Goal: Task Accomplishment & Management: Use online tool/utility

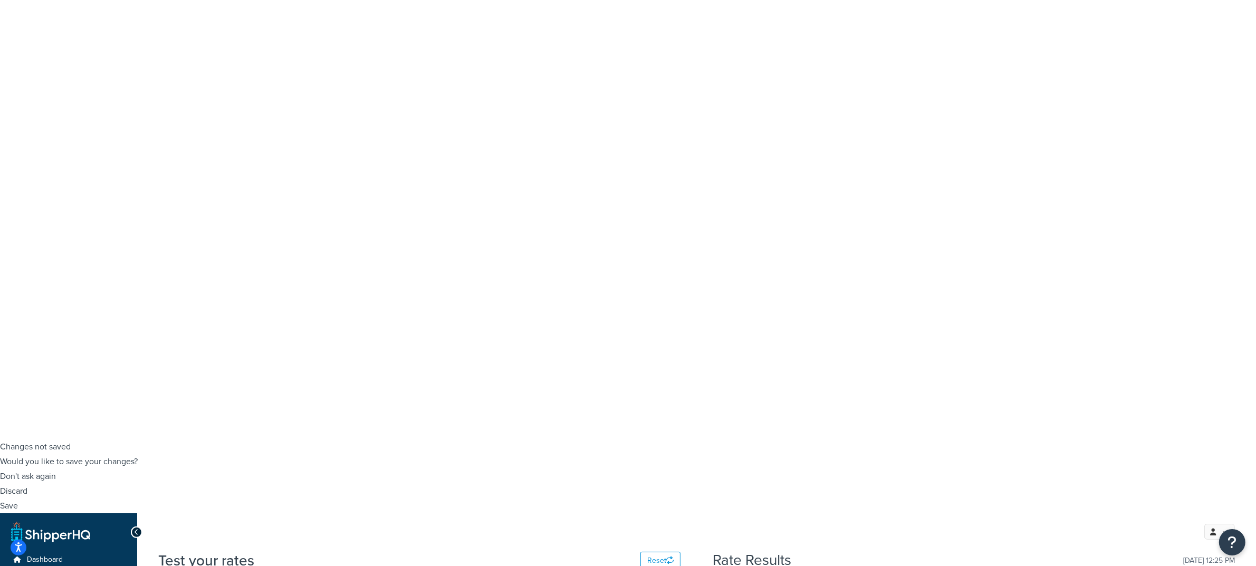
scroll to position [132, 0]
checkbox input "true"
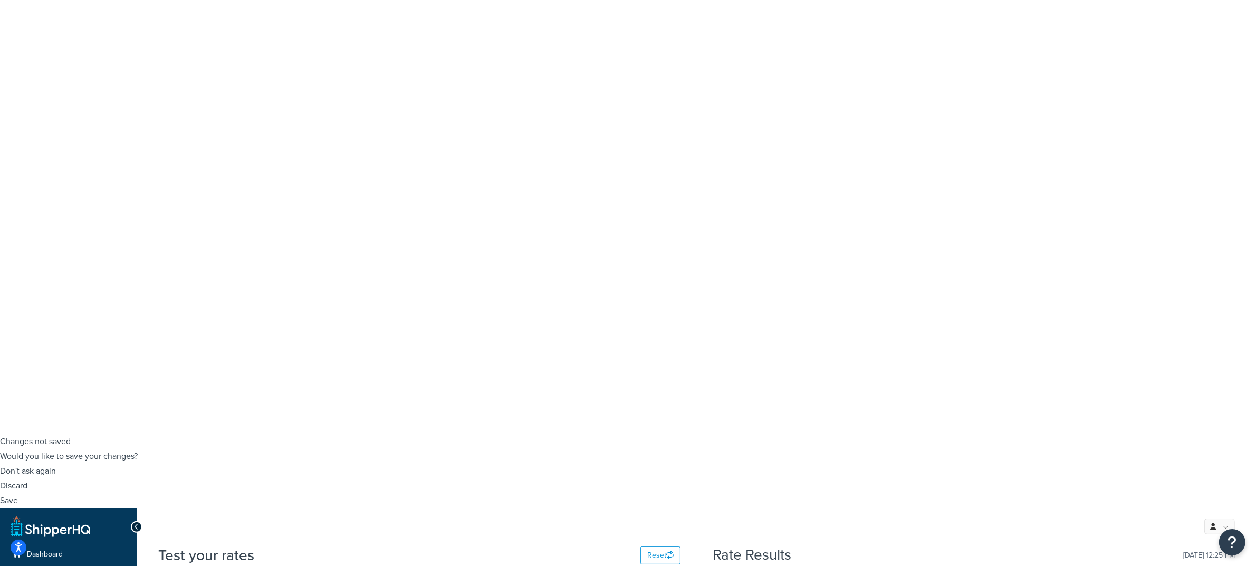
select select "23050"
select select "84863"
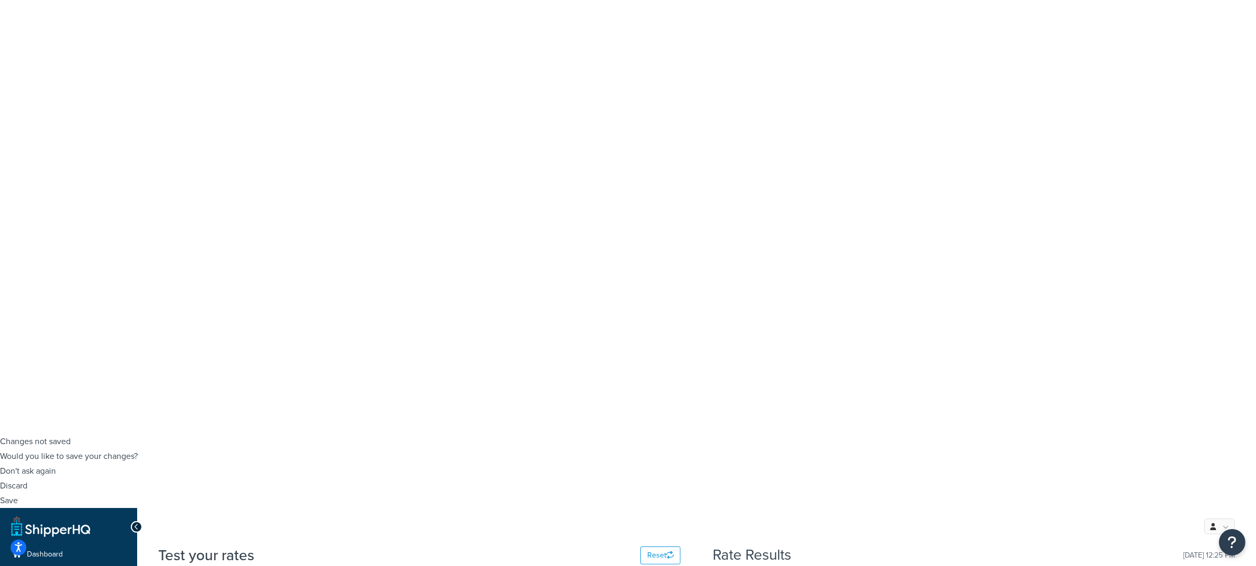
type input "pv"
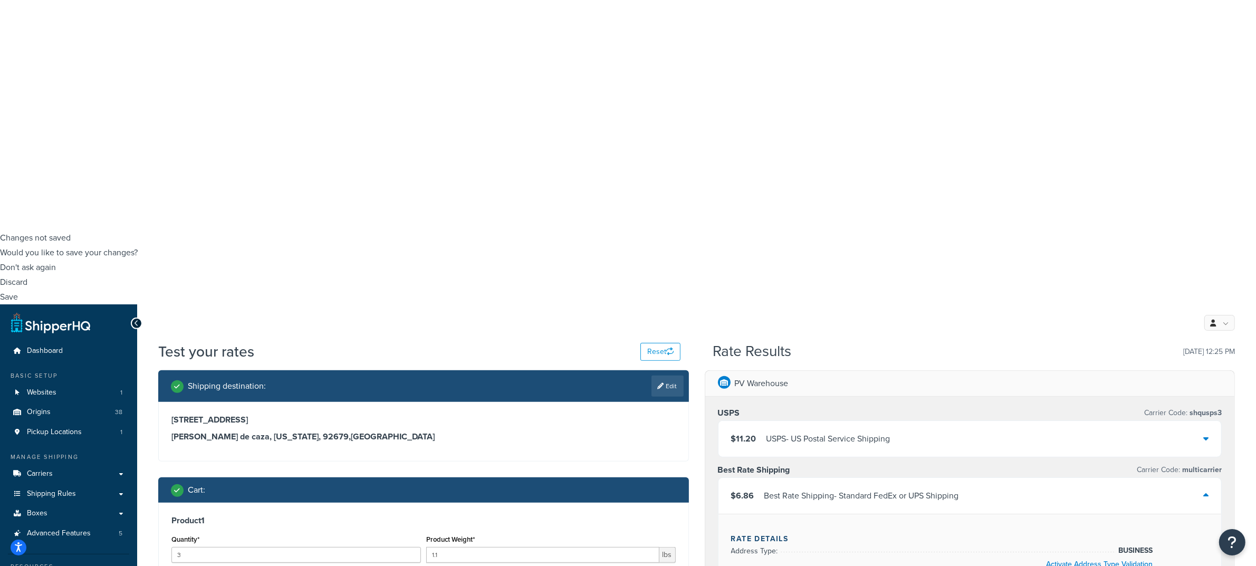
scroll to position [396, 0]
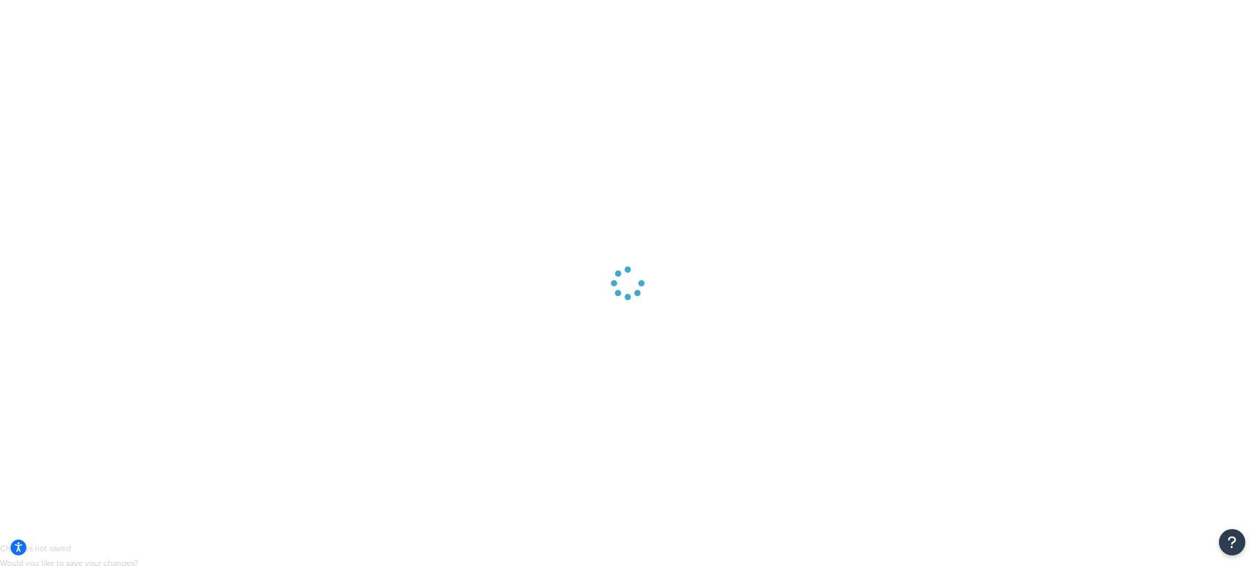
scroll to position [0, 0]
select select "CA"
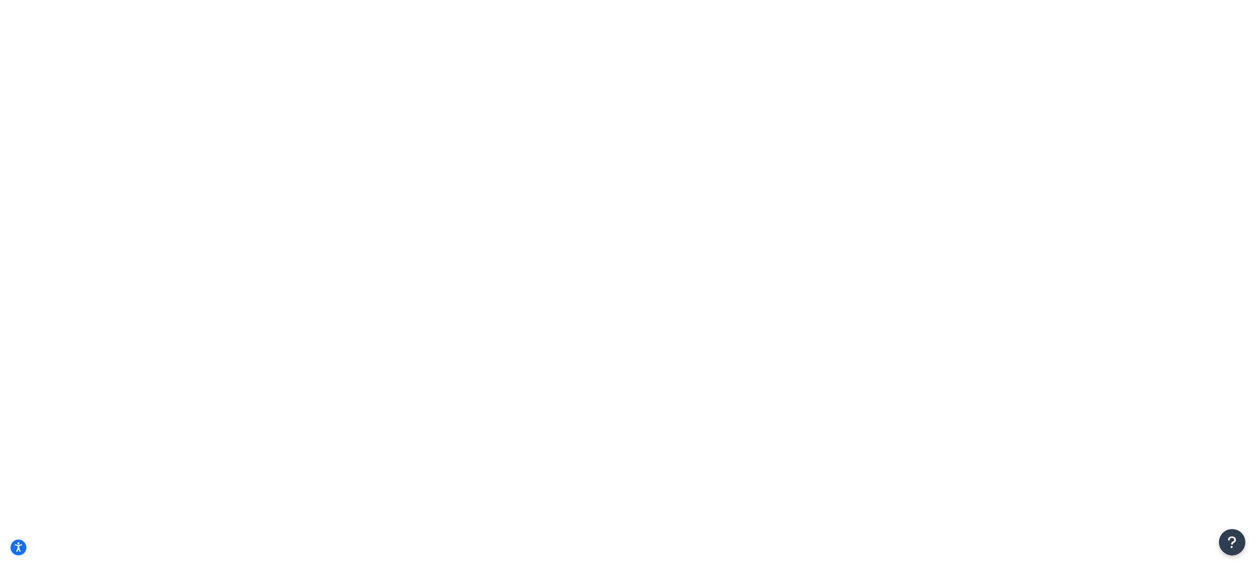
type input "4"
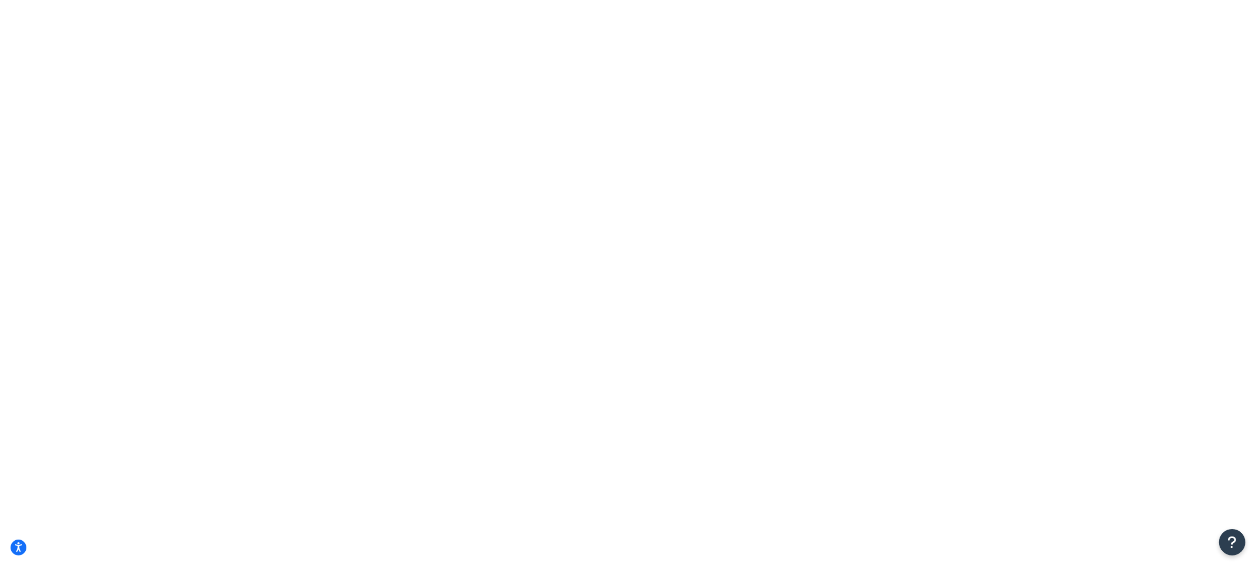
type input "5"
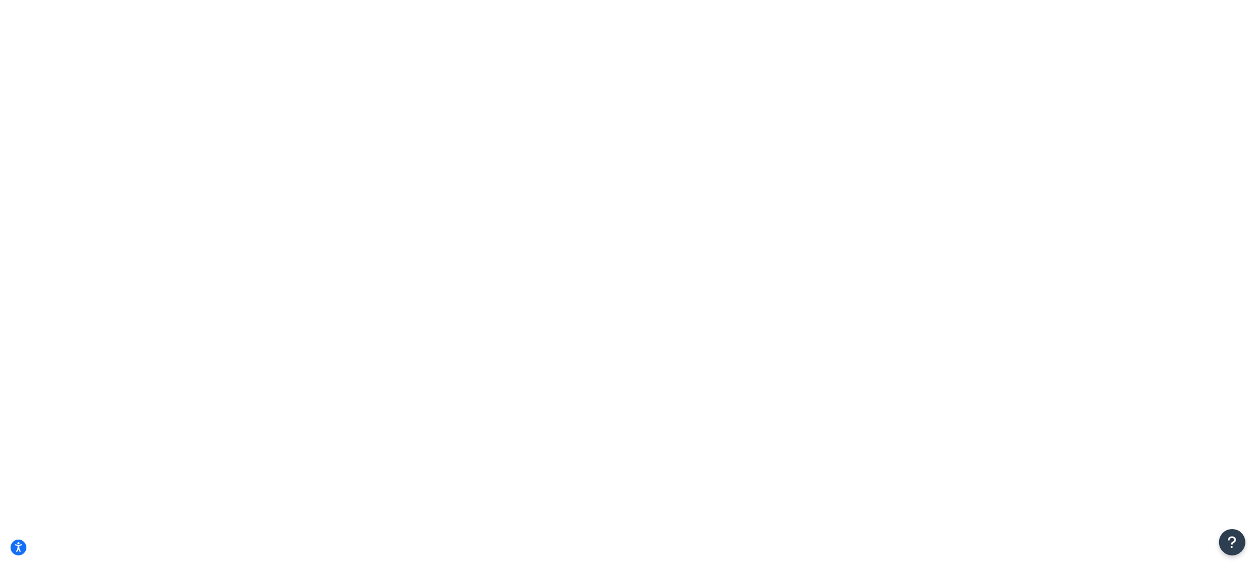
type input "5"
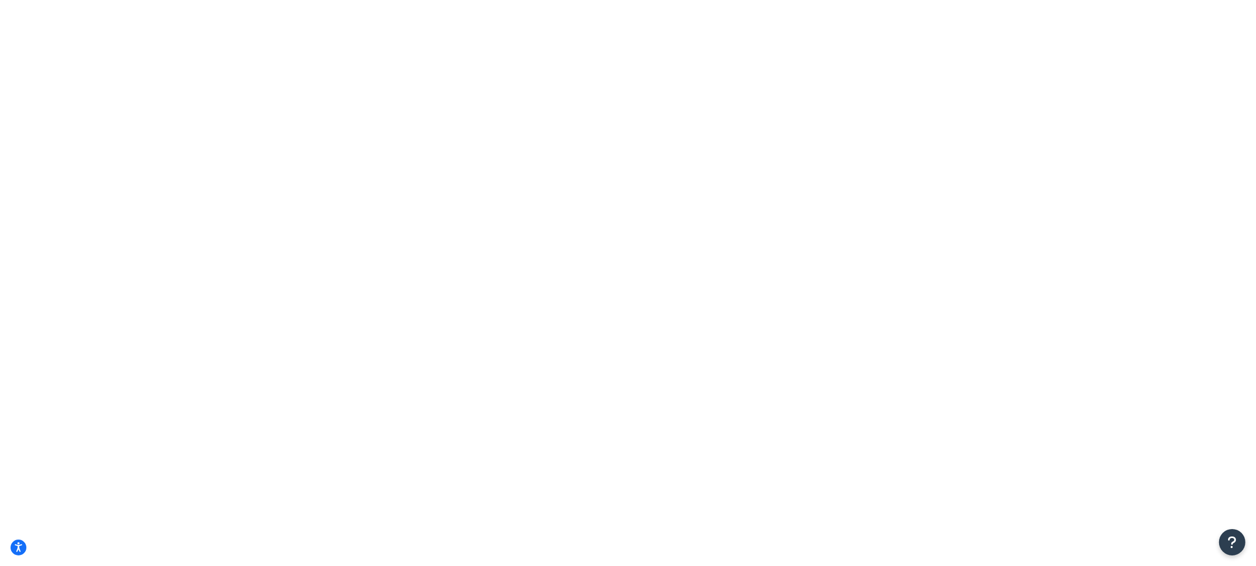
type input "7"
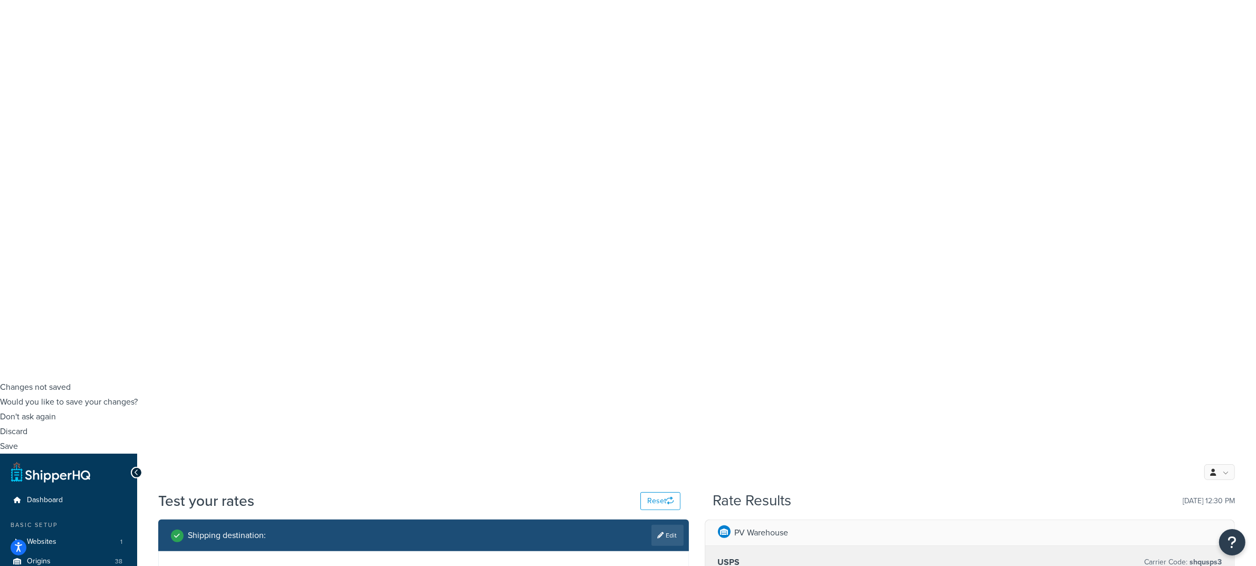
scroll to position [198, 0]
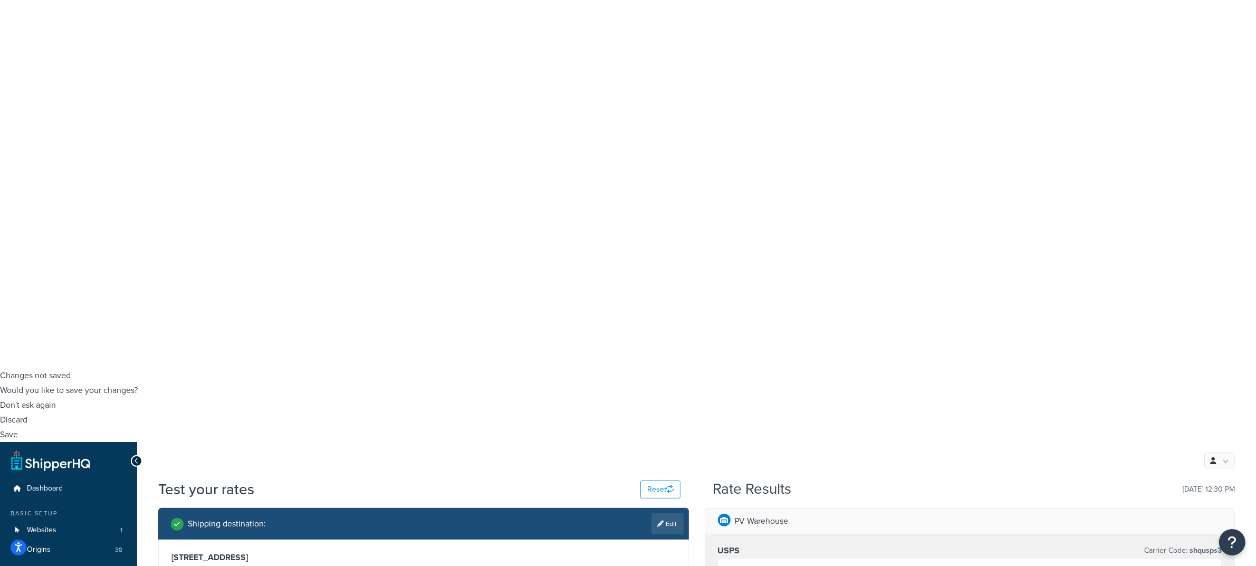
type input "10"
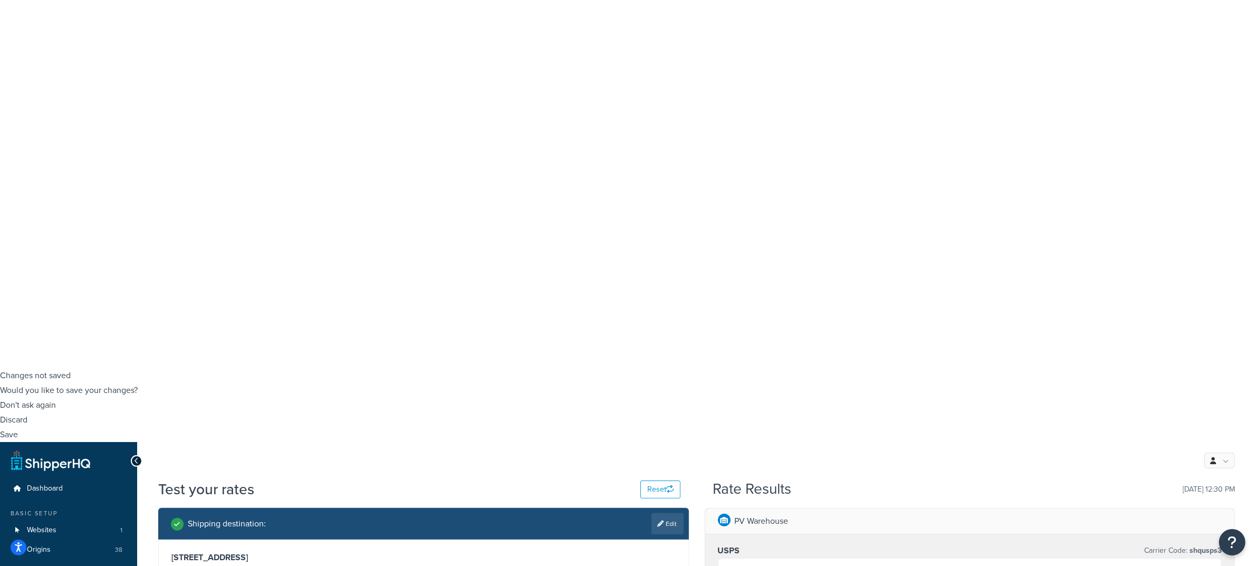
type input ".025"
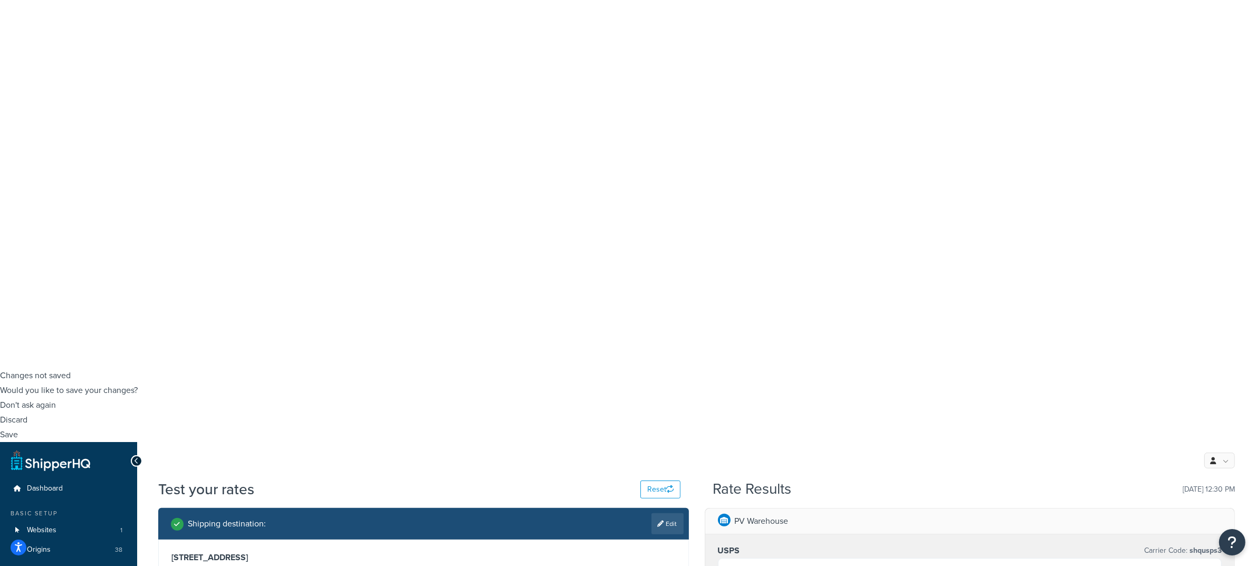
checkbox input "true"
select select "84863"
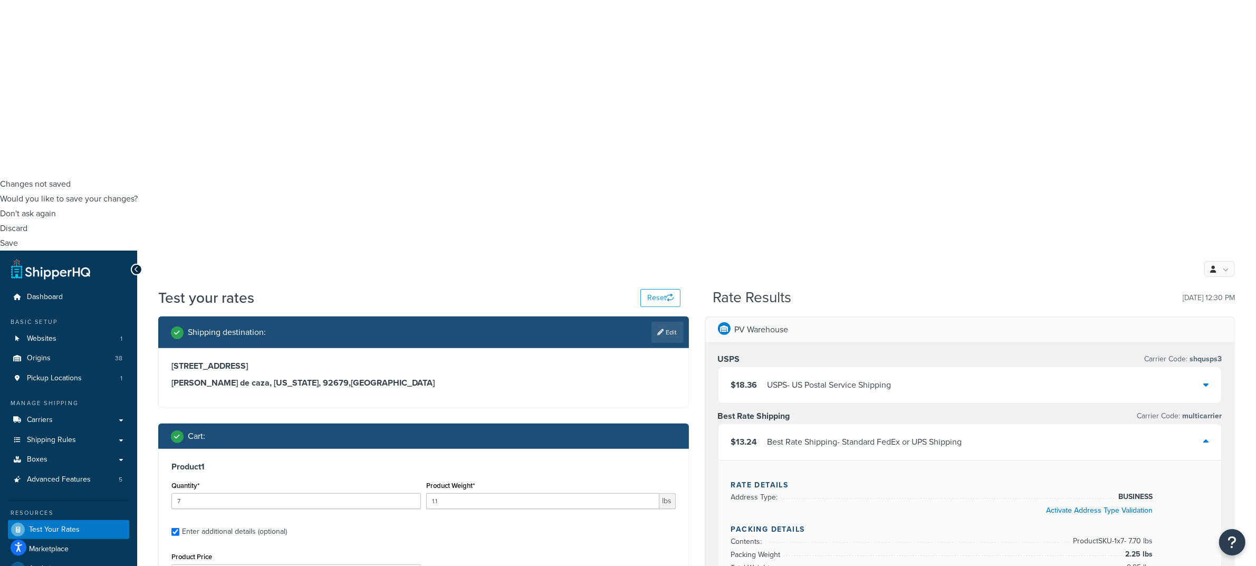
scroll to position [396, 0]
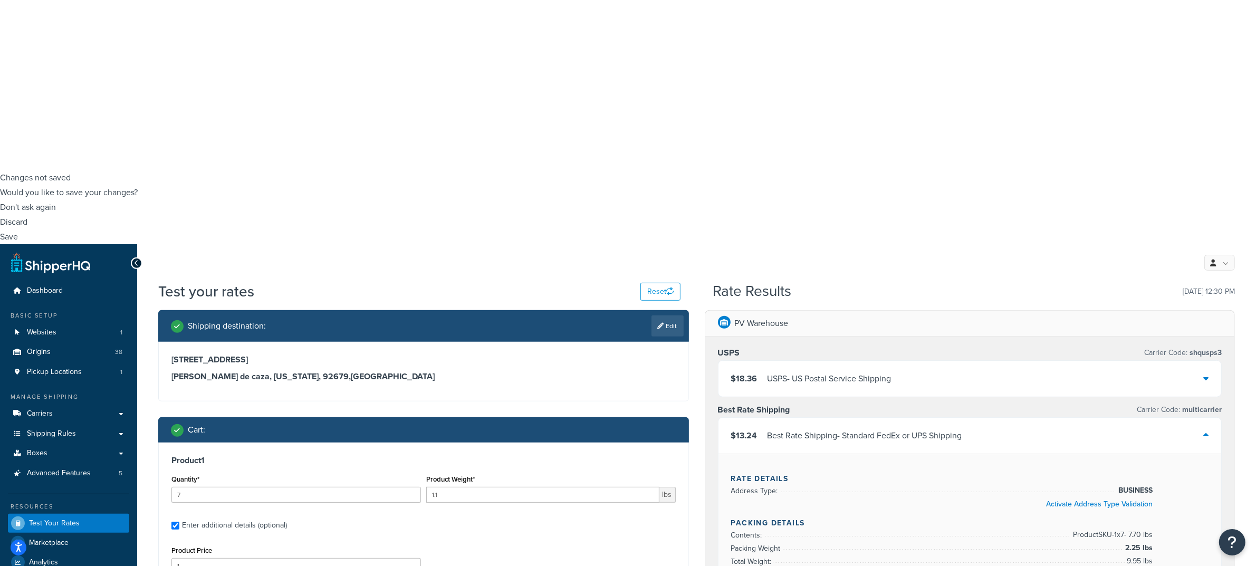
type input "see"
type input "slipp"
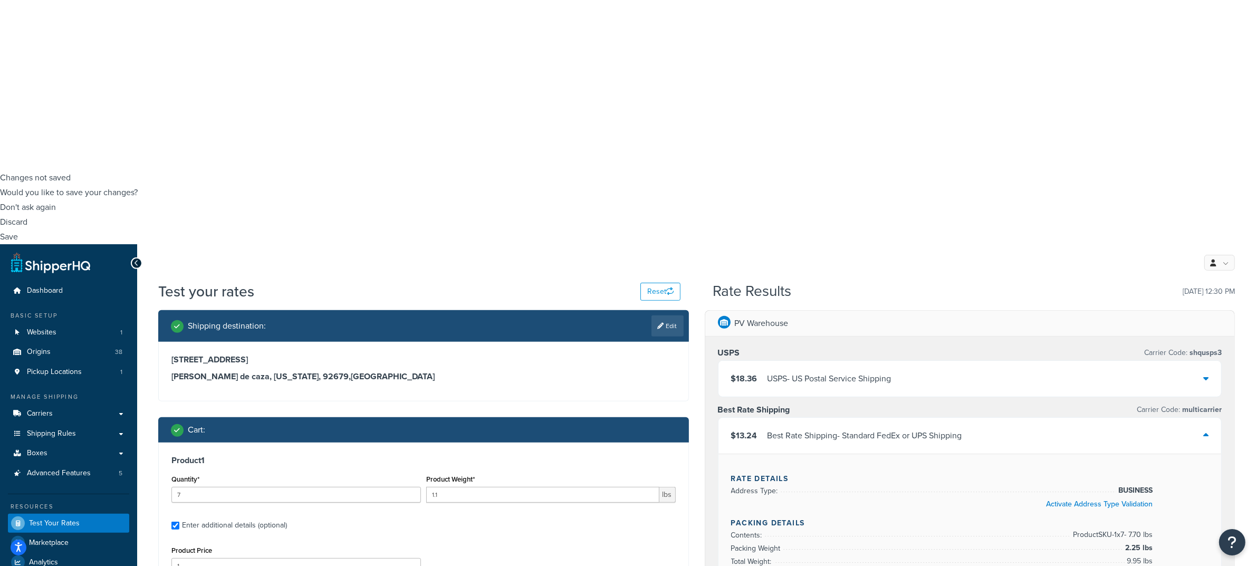
select select "23050"
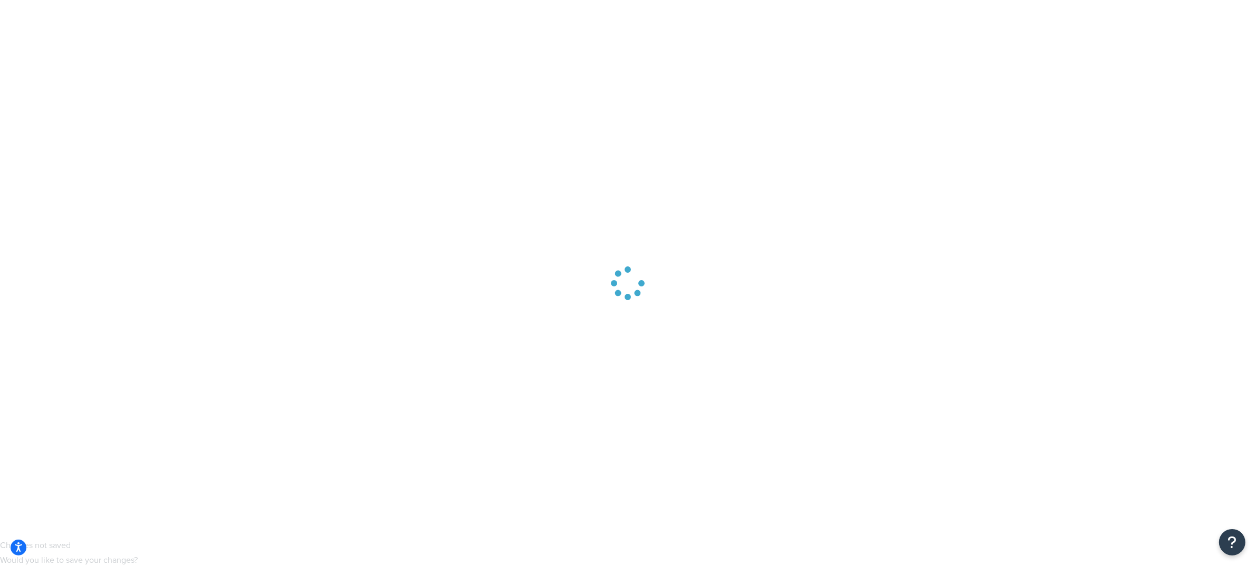
scroll to position [0, 0]
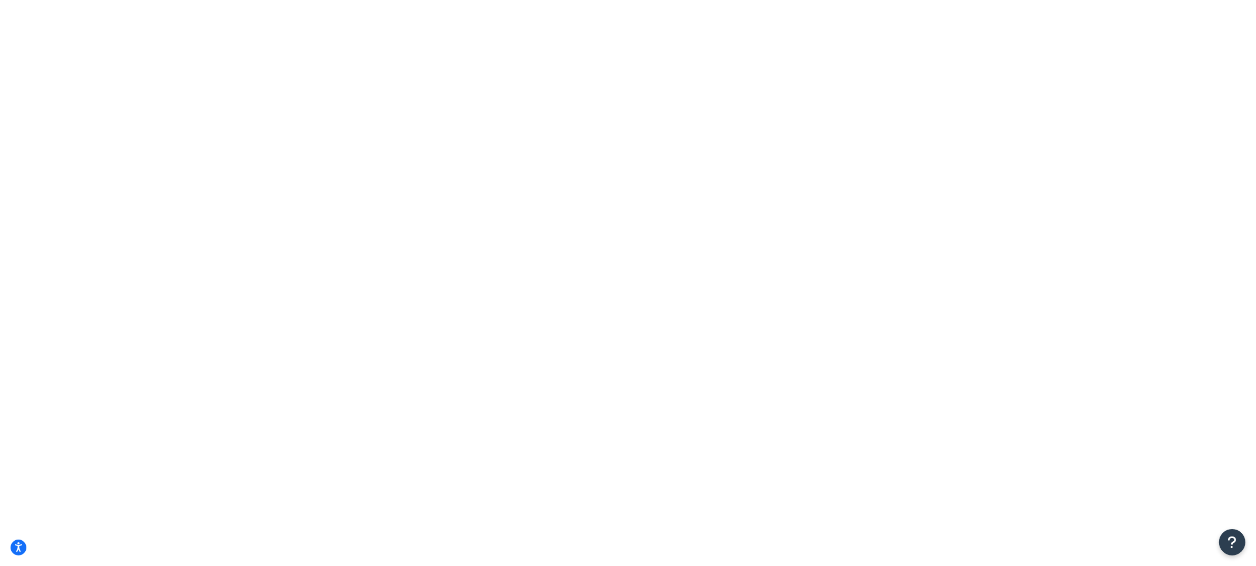
type input "2"
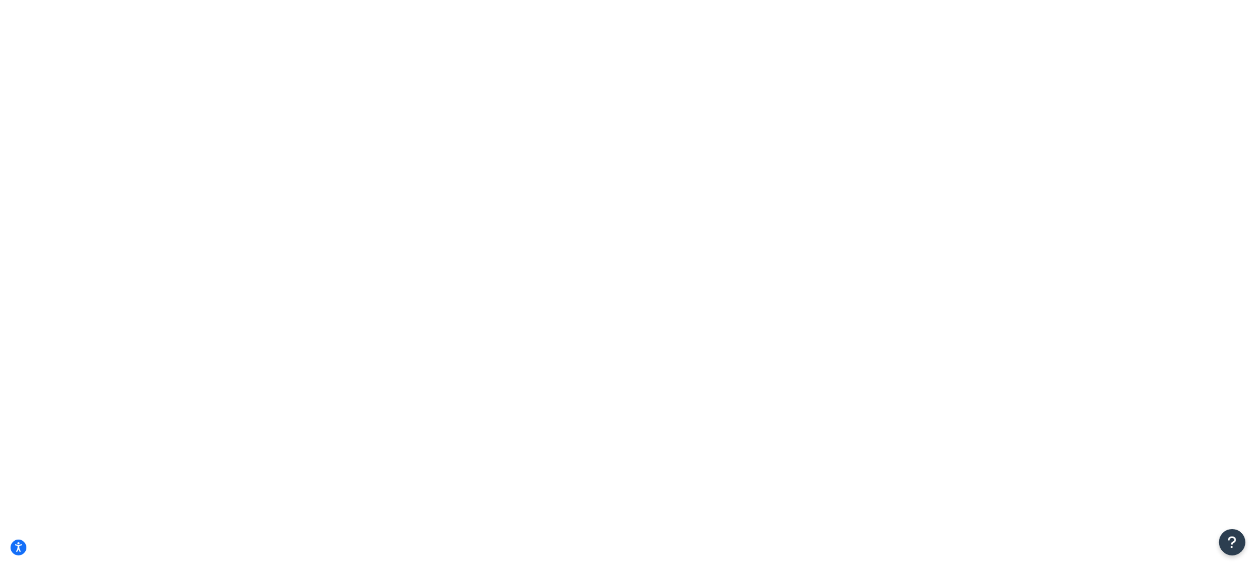
type input "10"
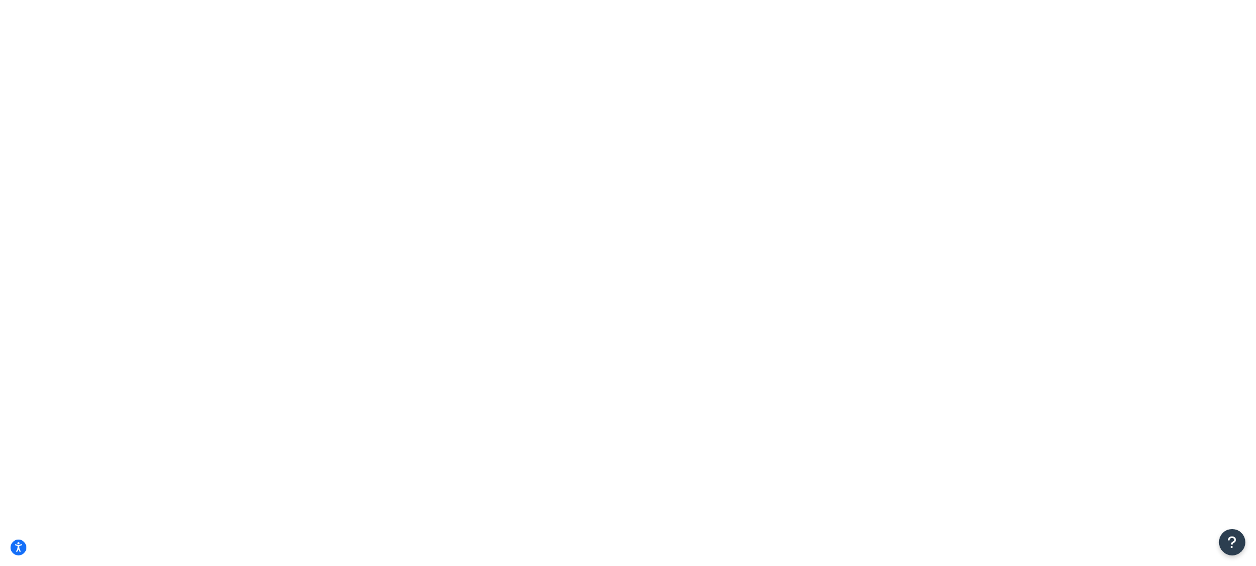
type input "2"
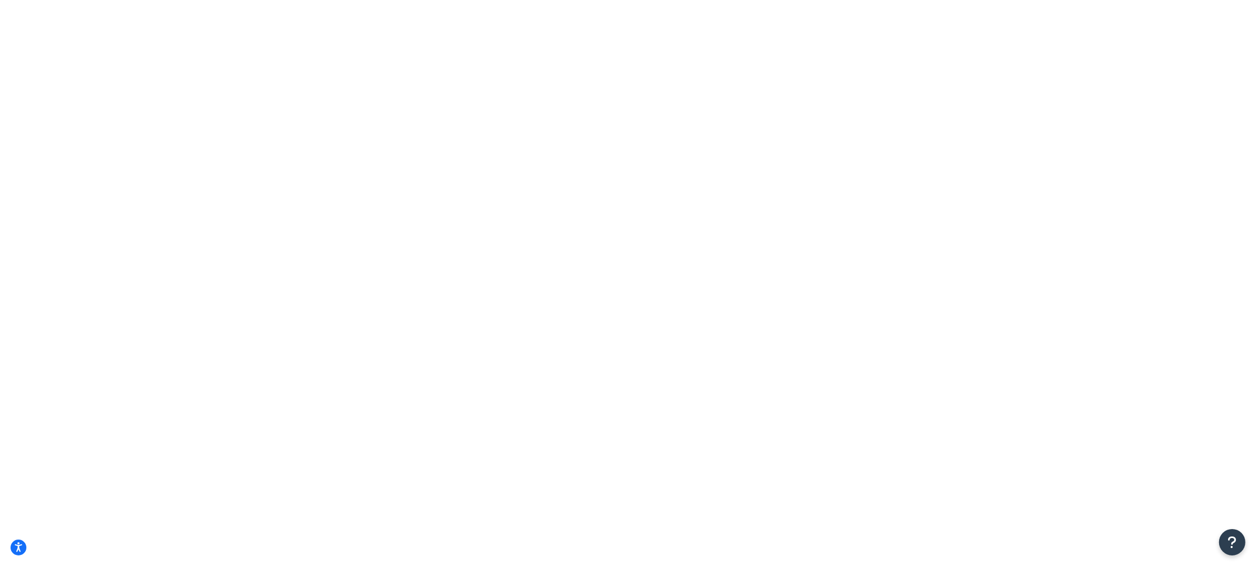
type input ".025"
checkbox input "true"
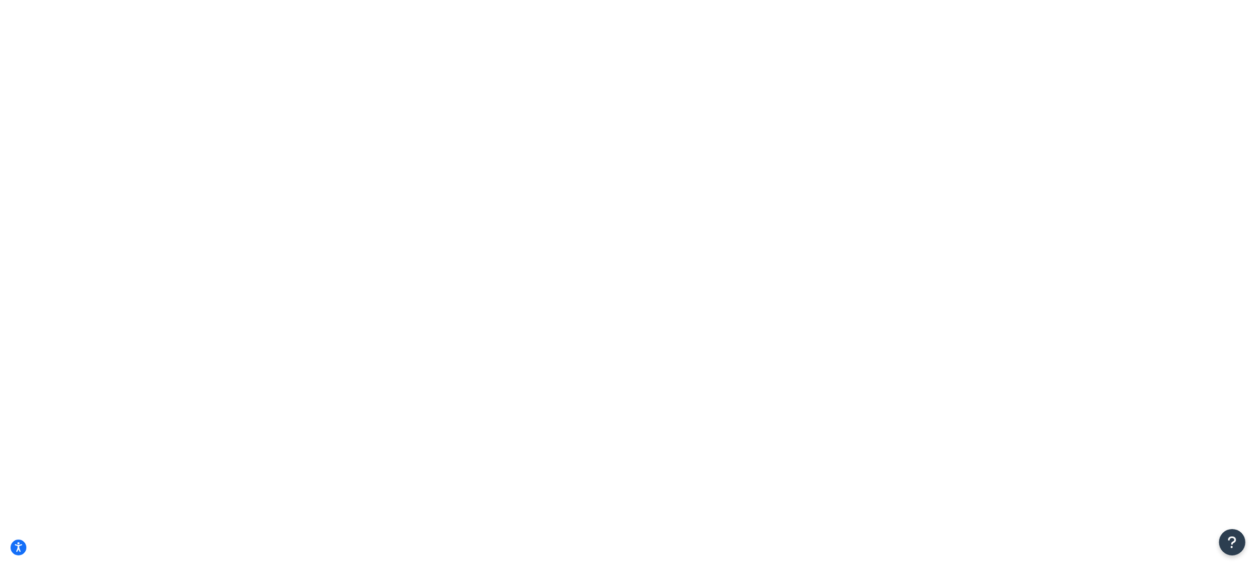
checkbox input "true"
select select "84863"
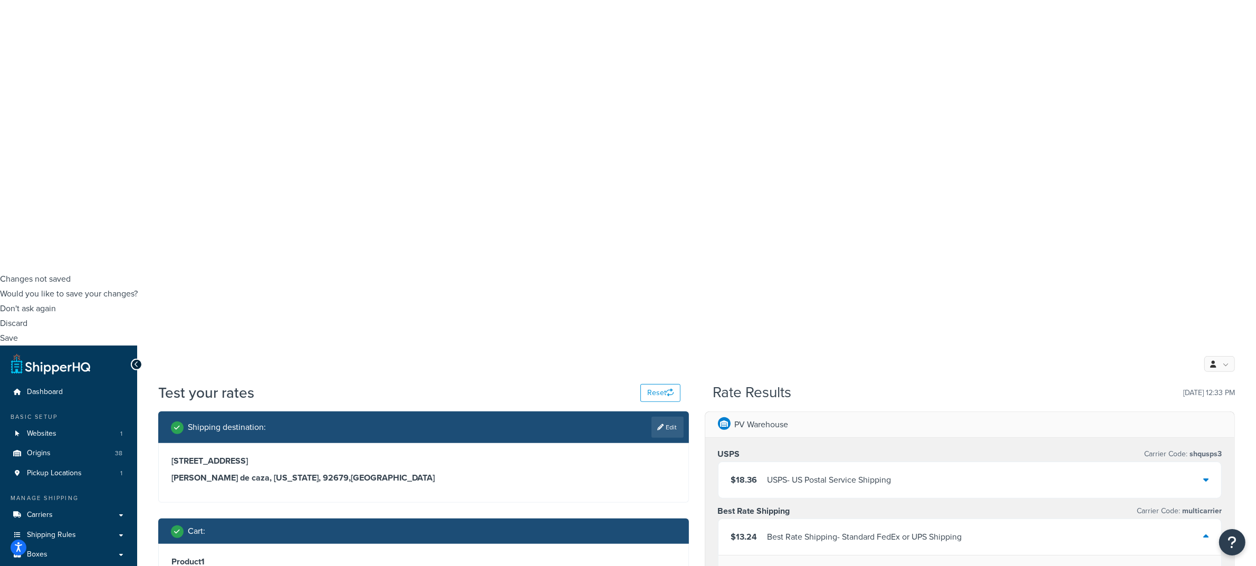
scroll to position [330, 0]
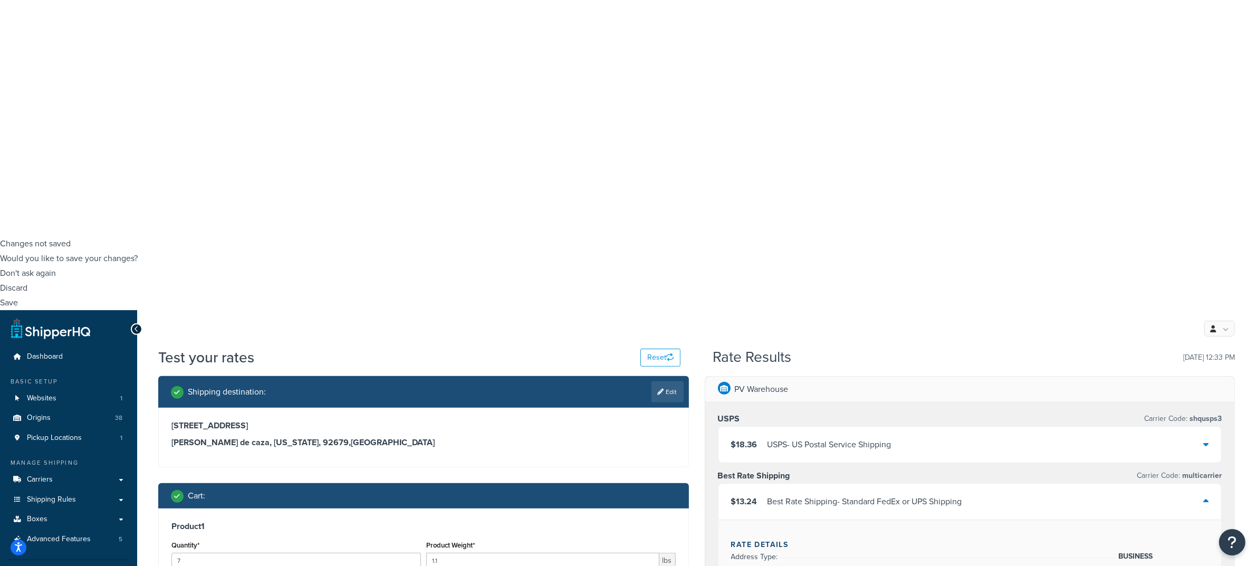
type input "see"
type input "sli"
select select "23050"
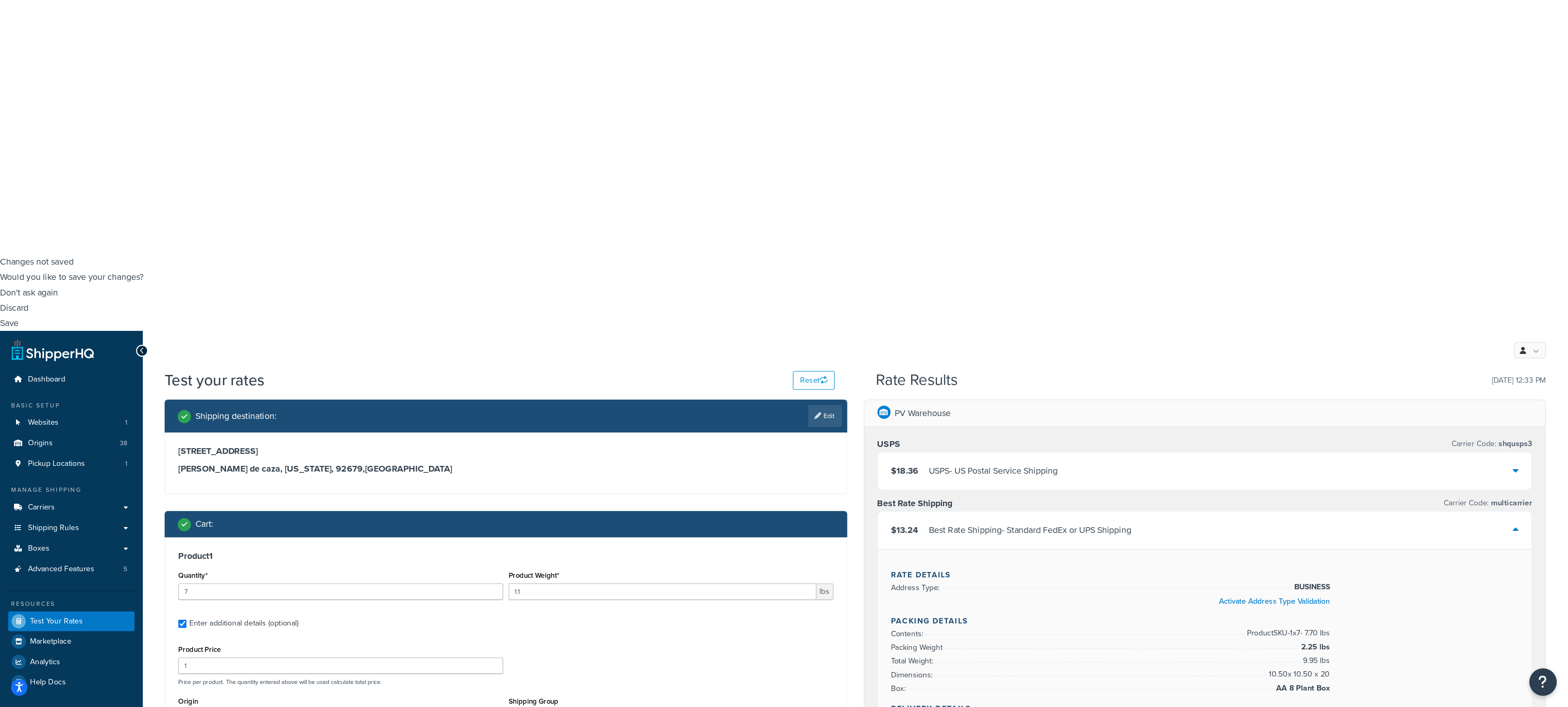
scroll to position [83, 0]
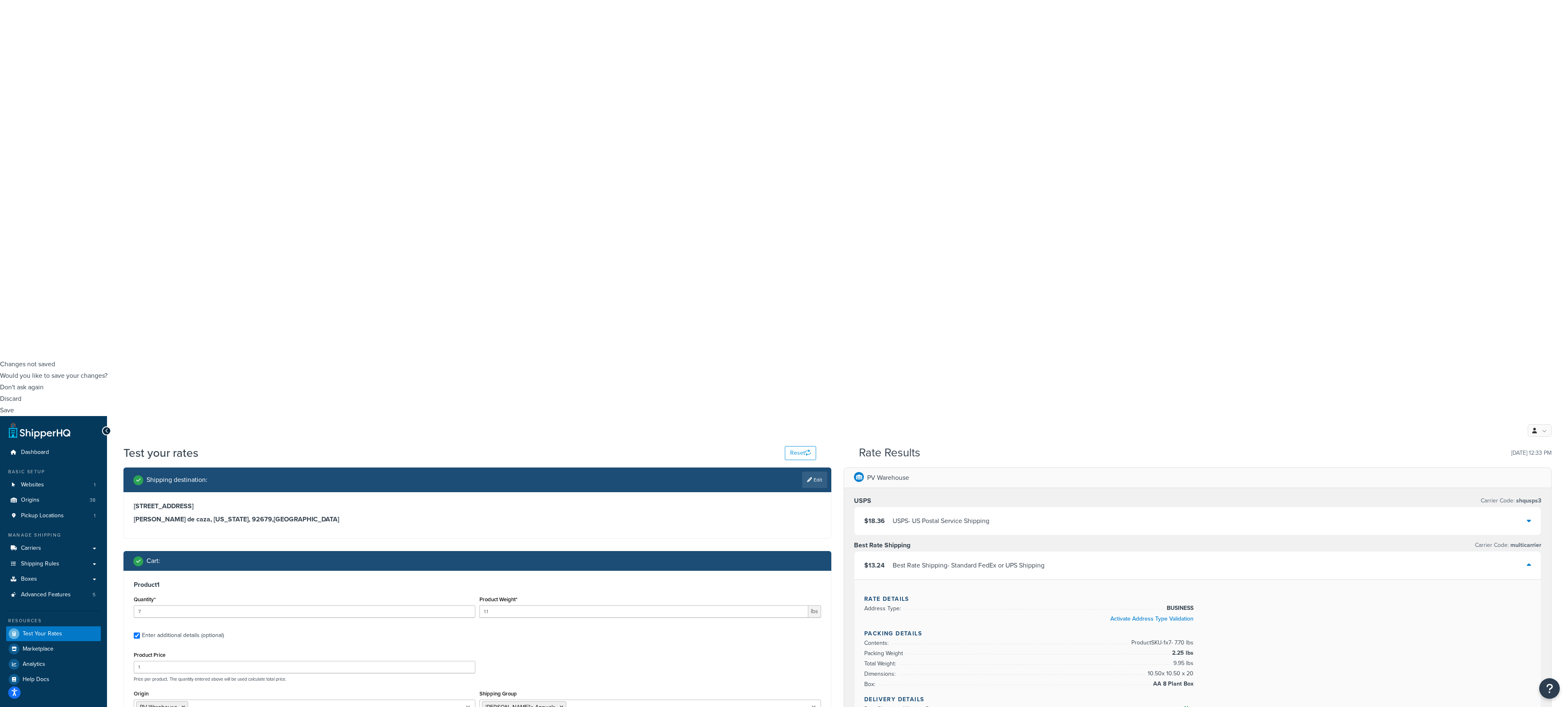
drag, startPoint x: 980, startPoint y: 3, endPoint x: 1056, endPoint y: 665, distance: 666.3
drag, startPoint x: 806, startPoint y: 641, endPoint x: 870, endPoint y: 633, distance: 64.5
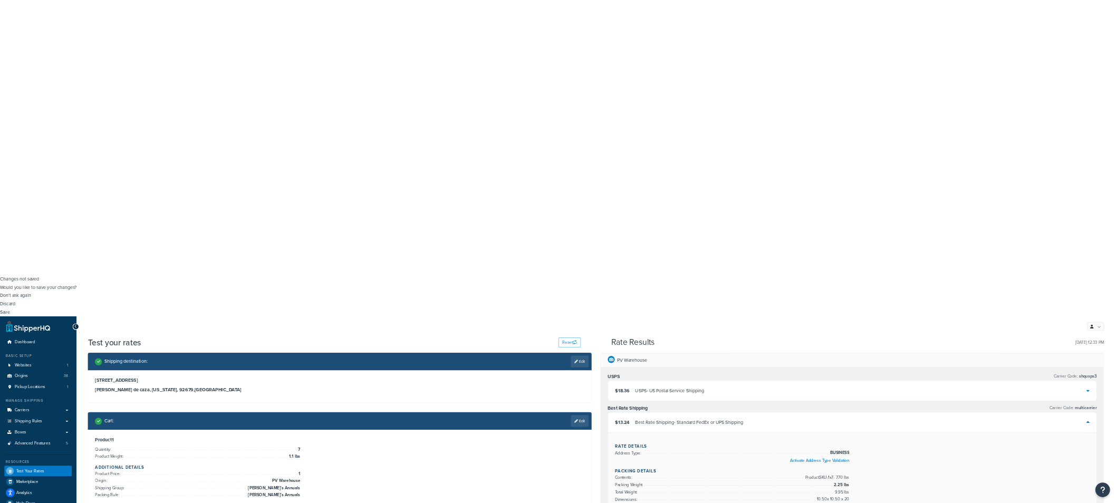
scroll to position [0, 0]
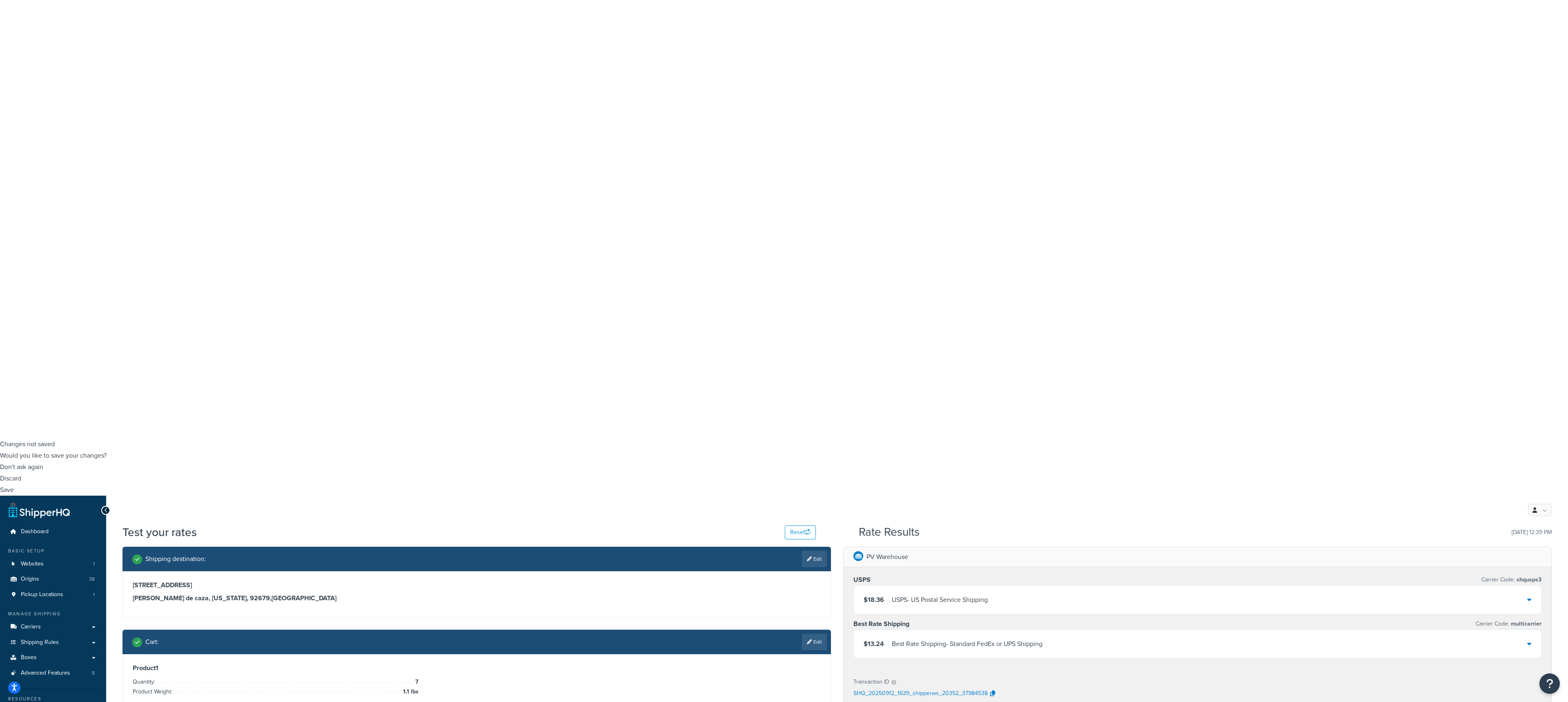
click at [972, 438] on div "$13.24 Best Rate Shipping - Standard FedEx or UPS Shipping" at bounding box center [1198, 644] width 688 height 28
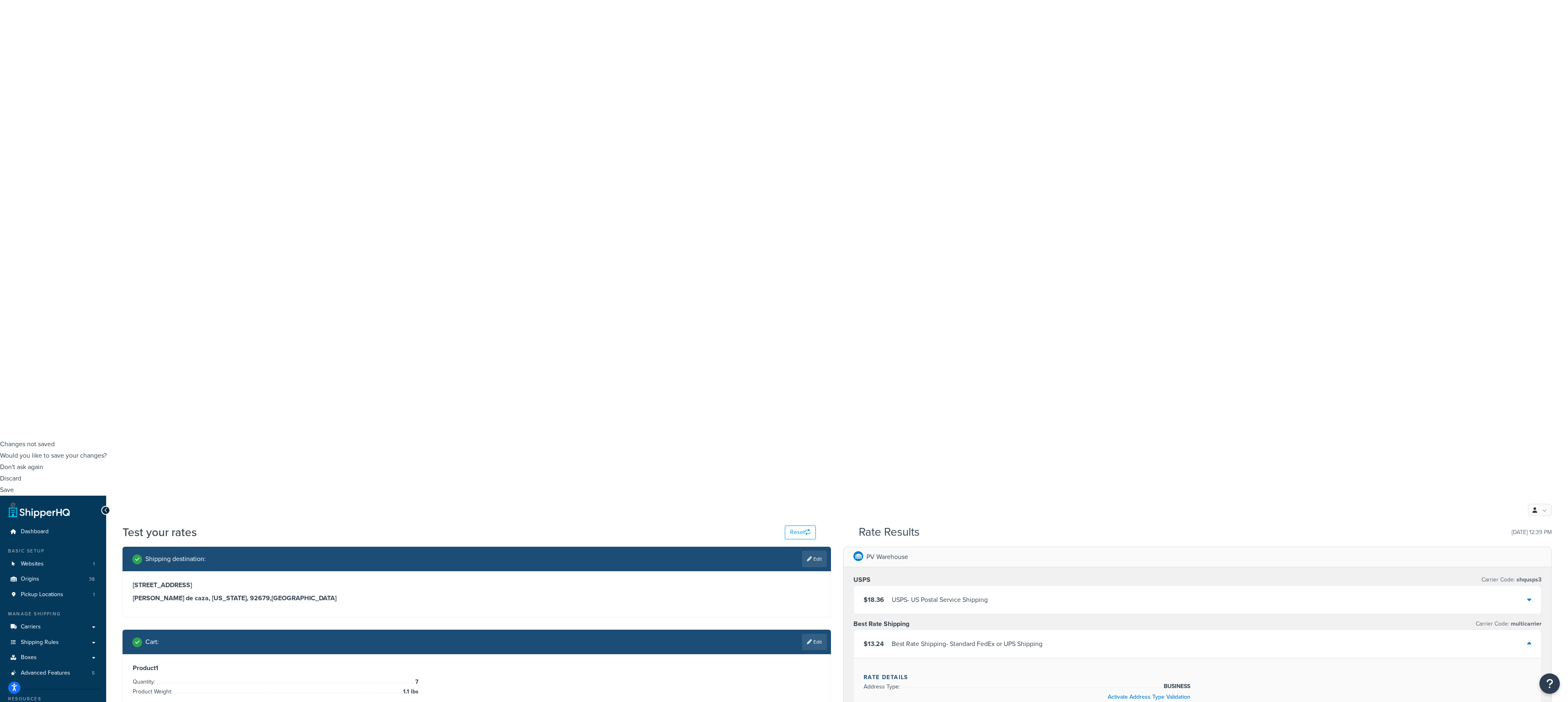
drag, startPoint x: 1151, startPoint y: 284, endPoint x: 1175, endPoint y: 284, distance: 24.0
click at [822, 438] on link "Edit" at bounding box center [815, 642] width 25 height 16
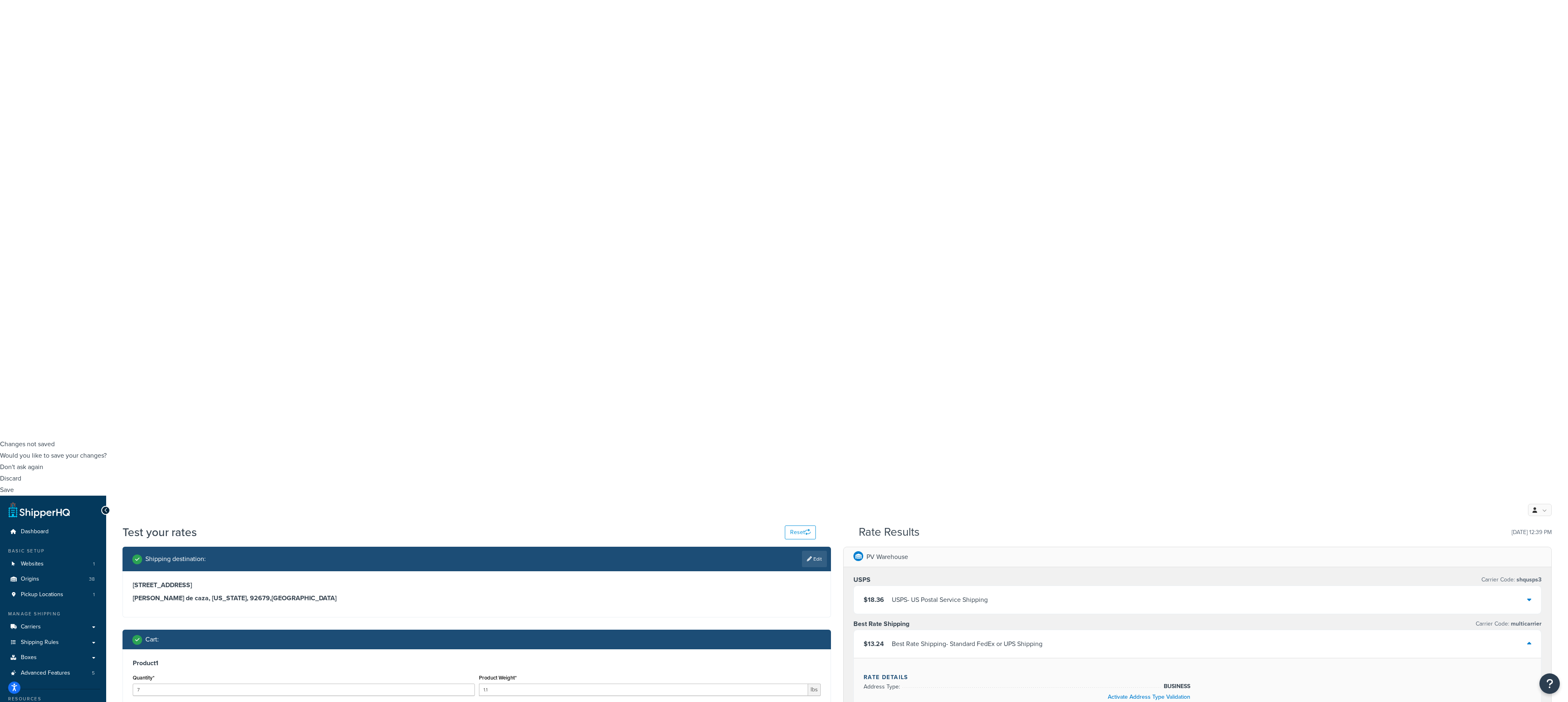
type input "10"
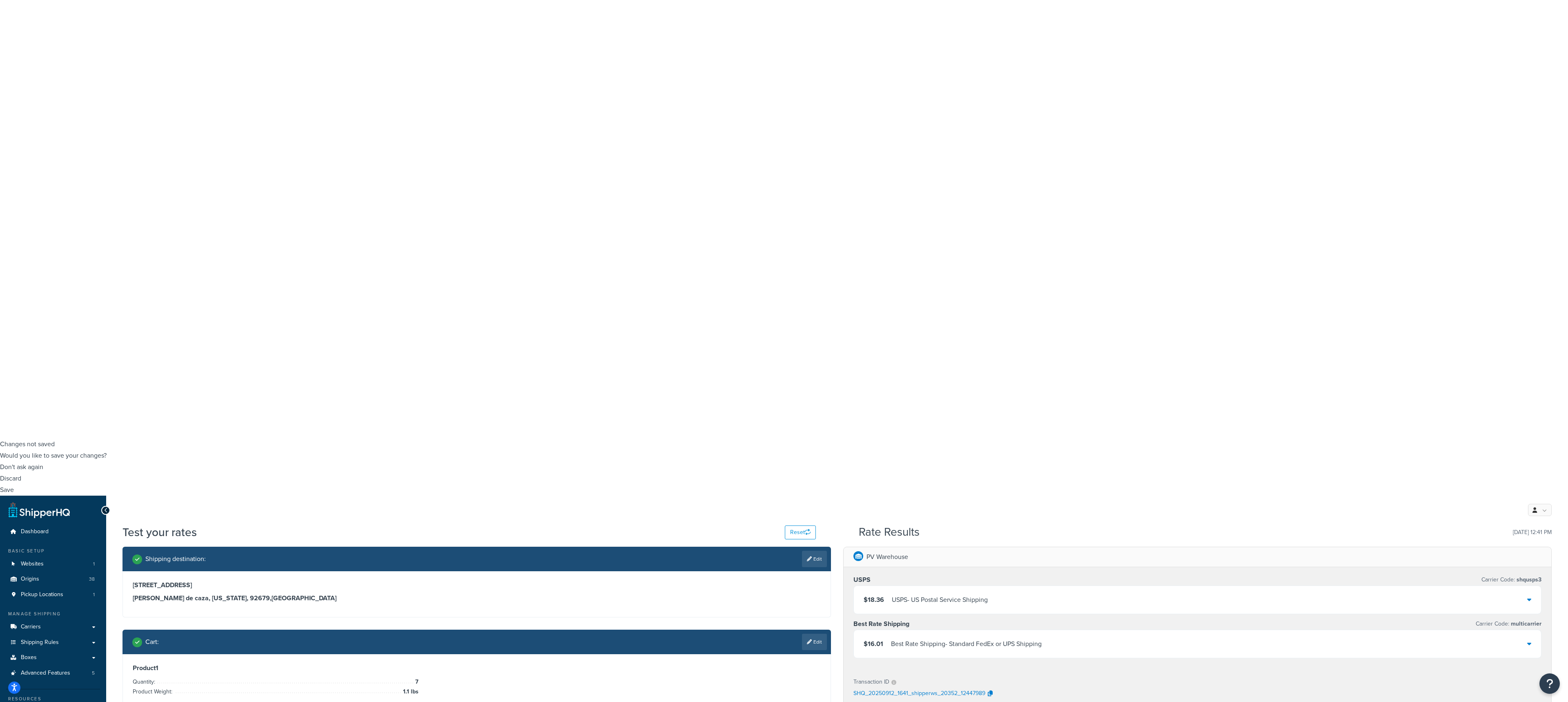
click at [972, 438] on icon at bounding box center [1529, 643] width 4 height 6
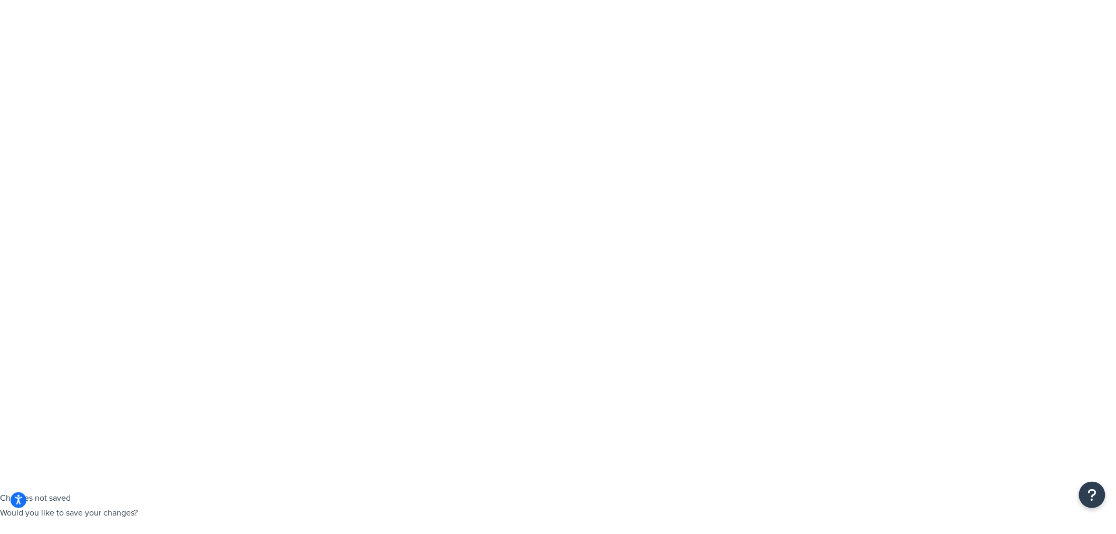
scroll to position [117, 0]
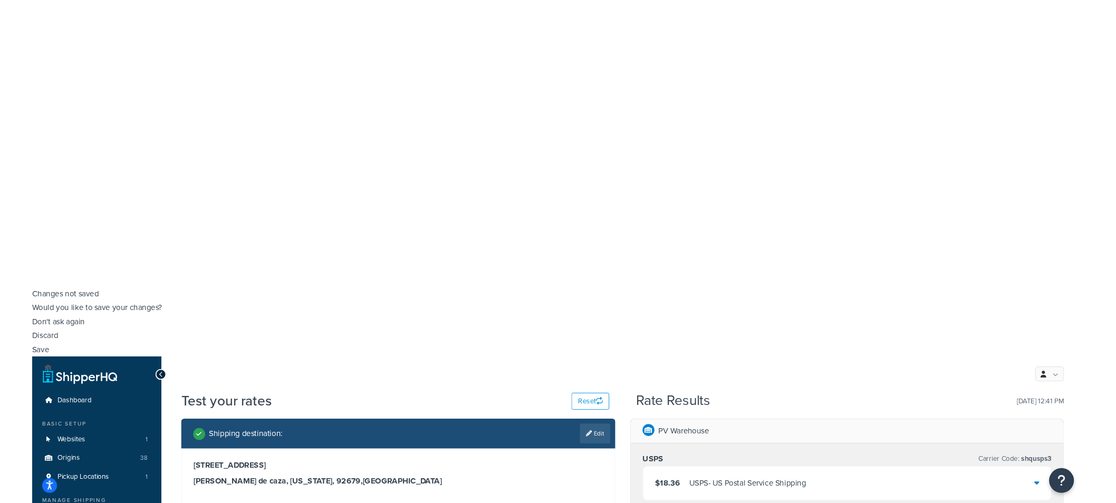
scroll to position [0, 0]
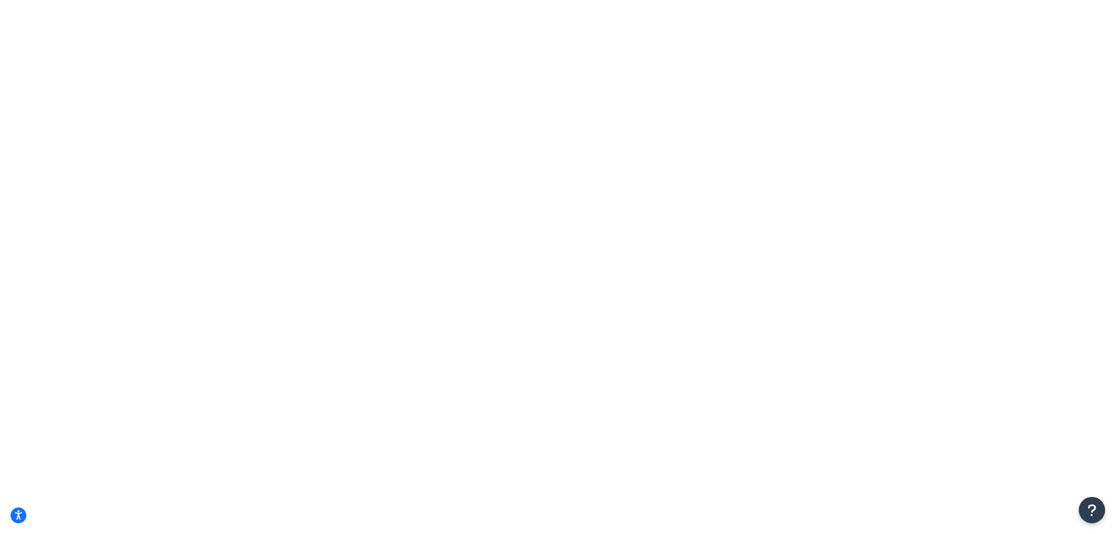
type input "6"
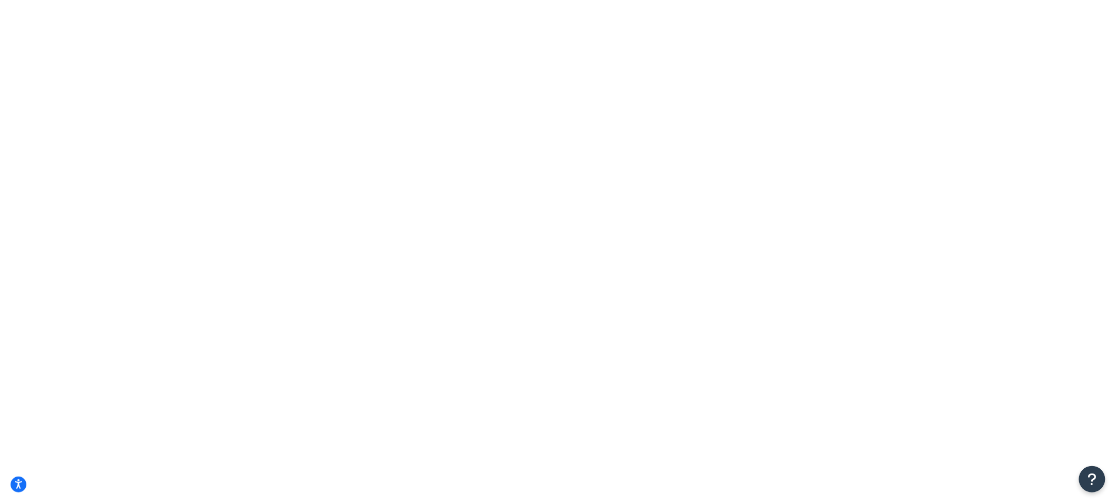
type input "7"
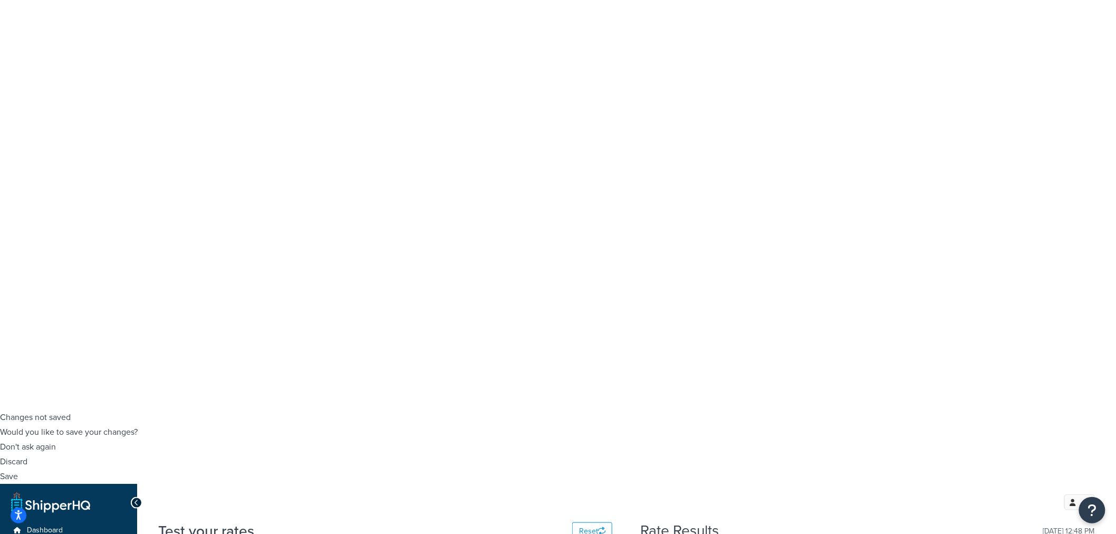
scroll to position [176, 0]
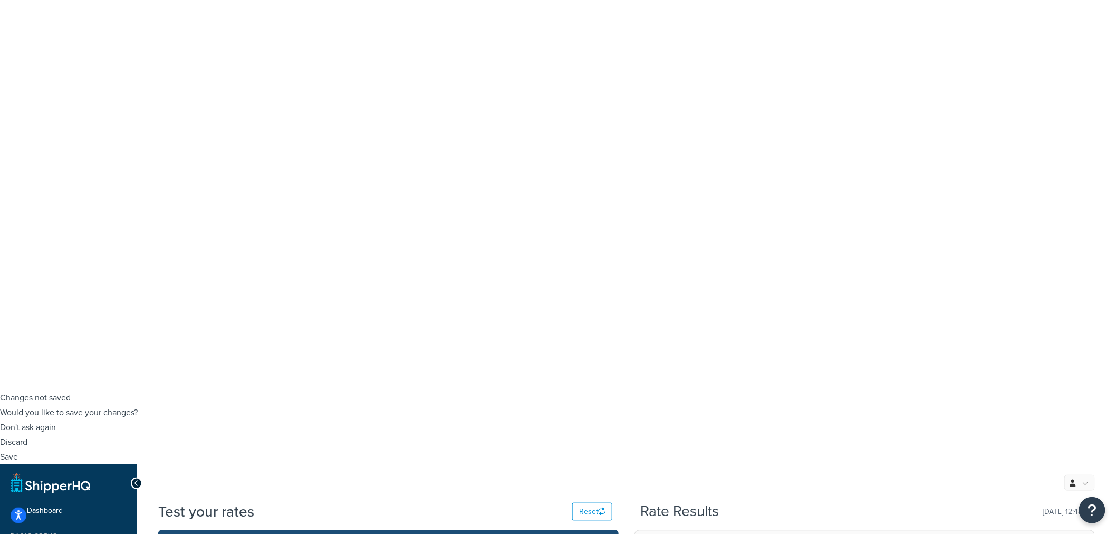
type input "1"
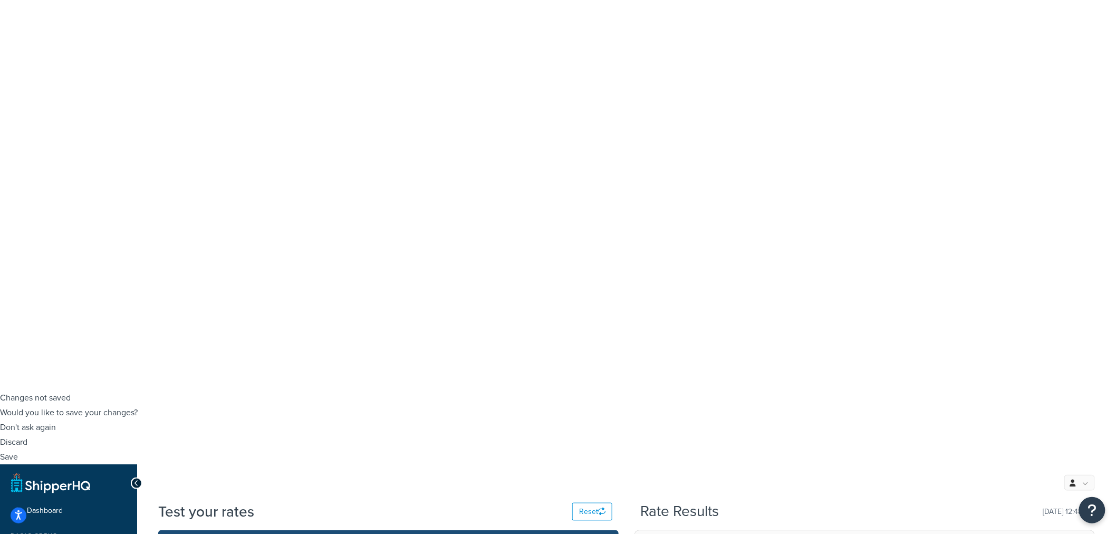
checkbox input "true"
select select "84863"
select select "23050"
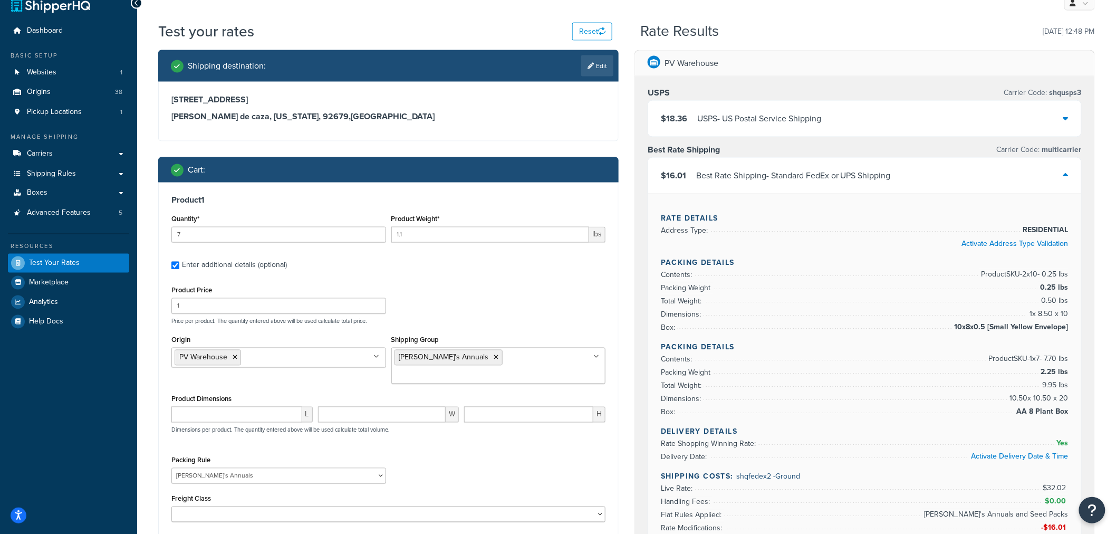
scroll to position [703, 0]
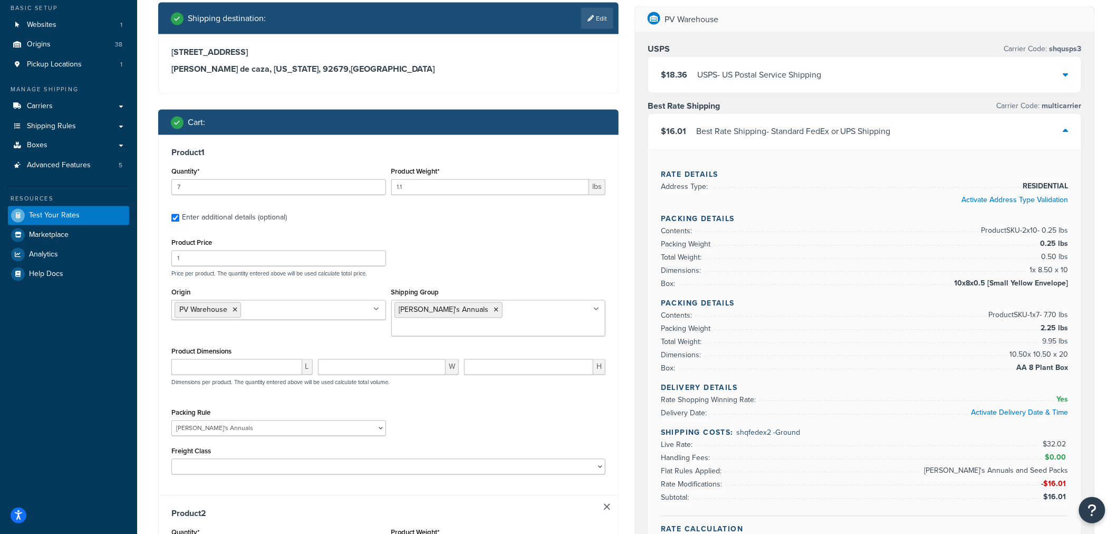
type input "5"
type input "pv"
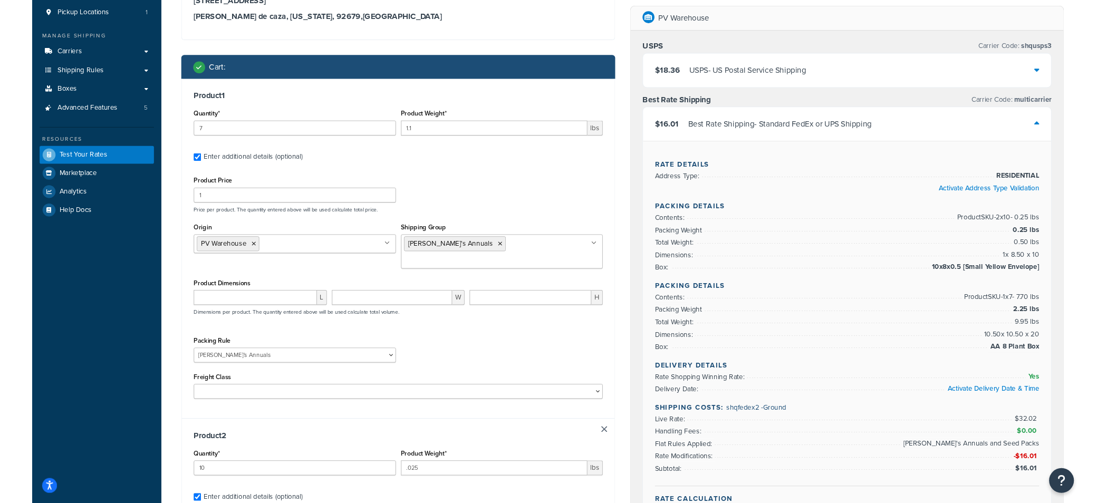
scroll to position [2005, 0]
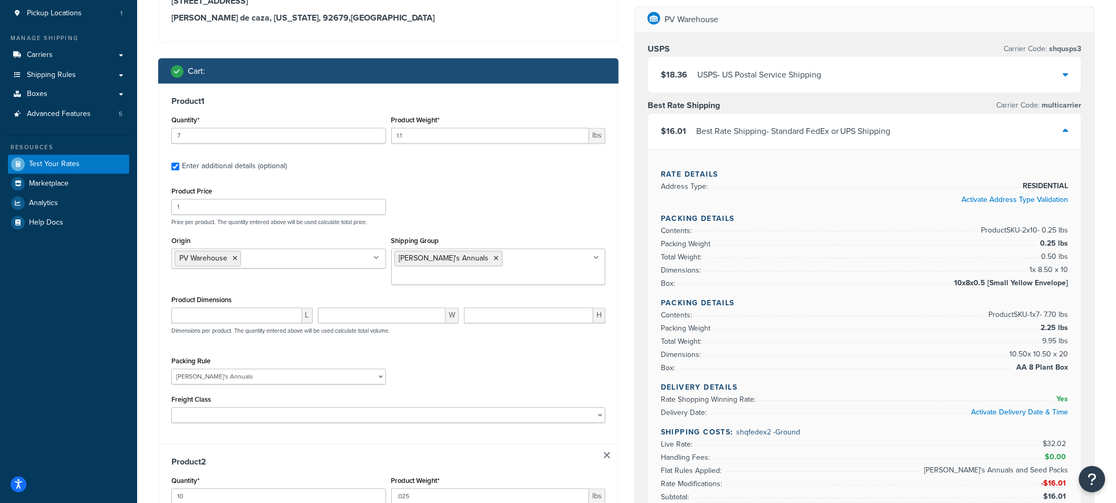
drag, startPoint x: 229, startPoint y: 351, endPoint x: 144, endPoint y: 364, distance: 86.4
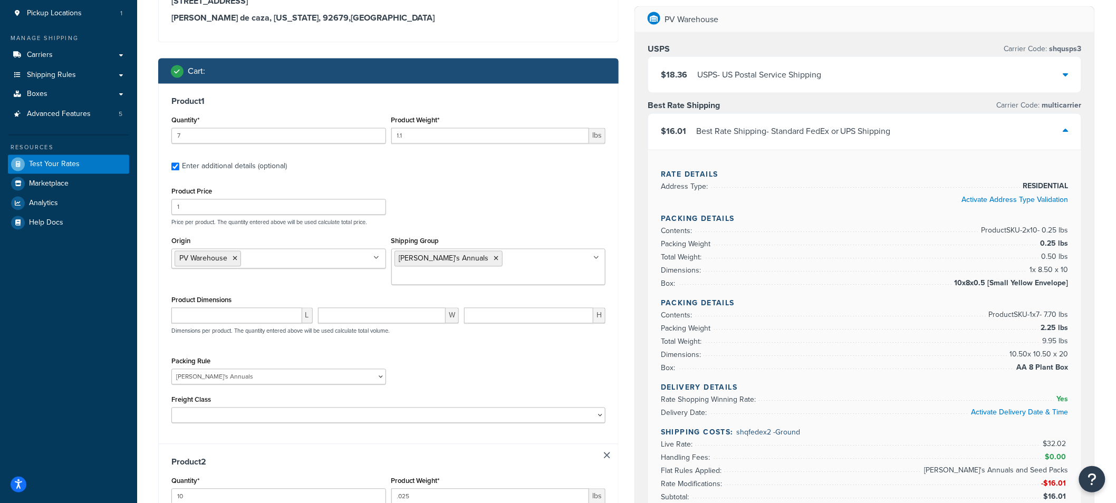
type input "3"
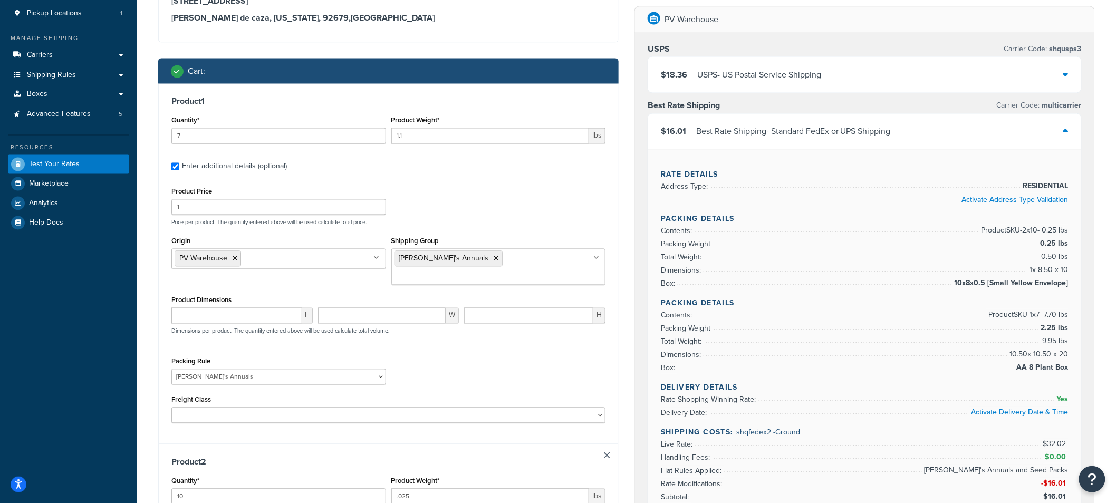
type input "6"
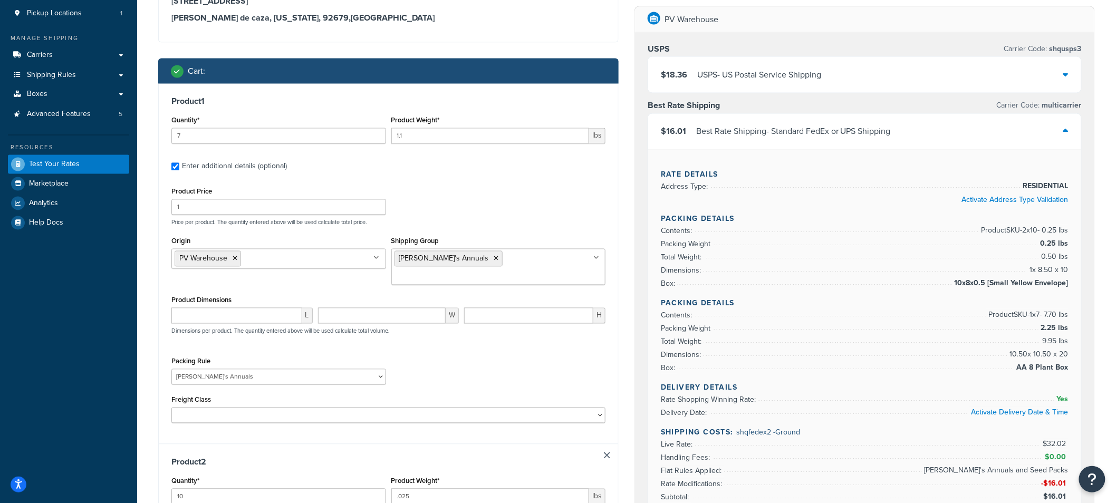
type input "2"
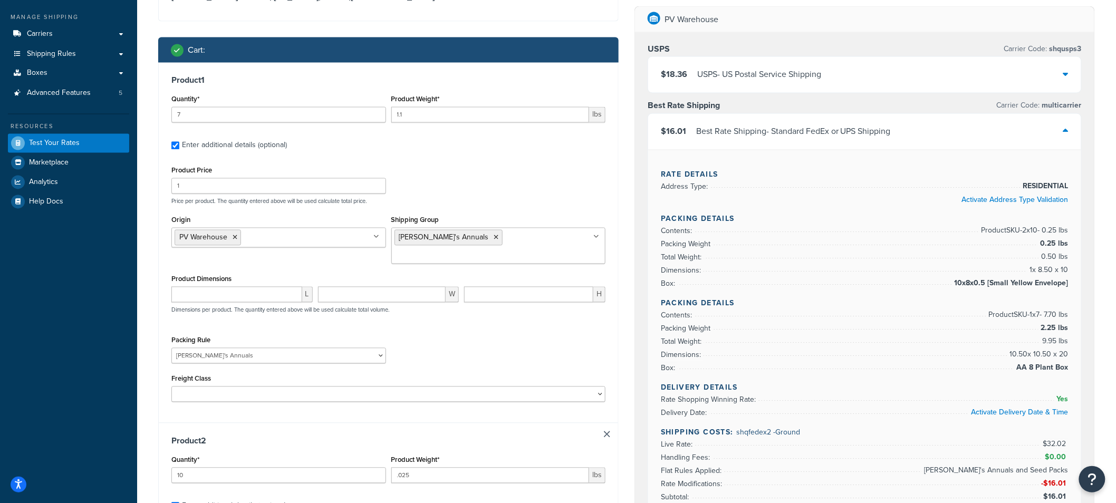
scroll to position [843, 0]
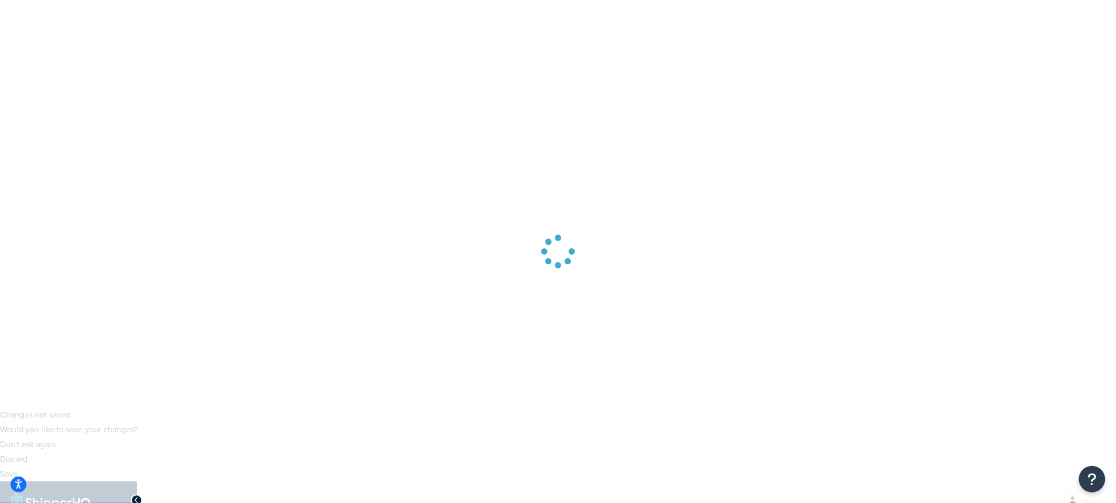
scroll to position [156, 0]
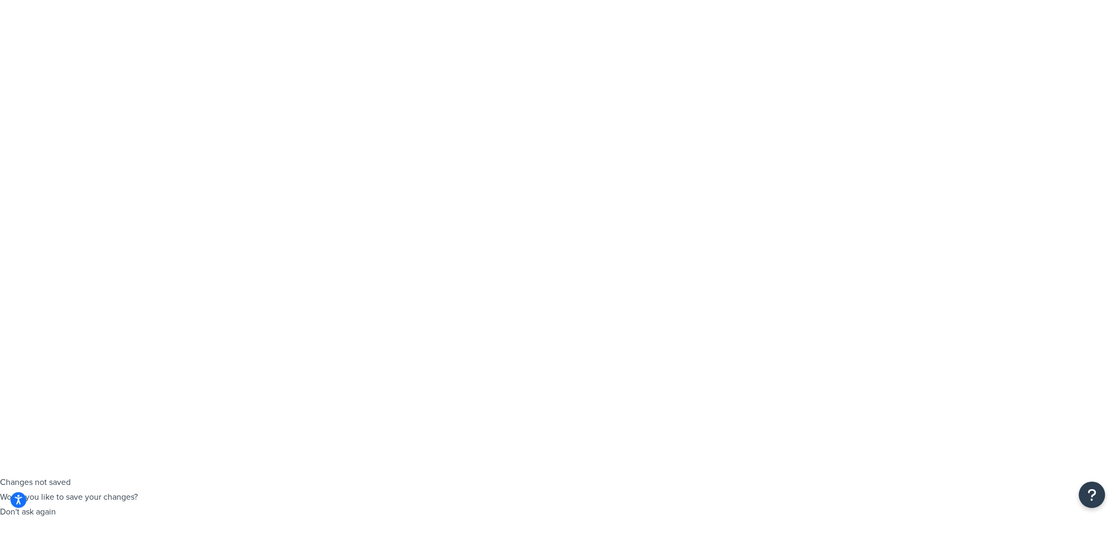
scroll to position [104, 0]
type input "annie's"
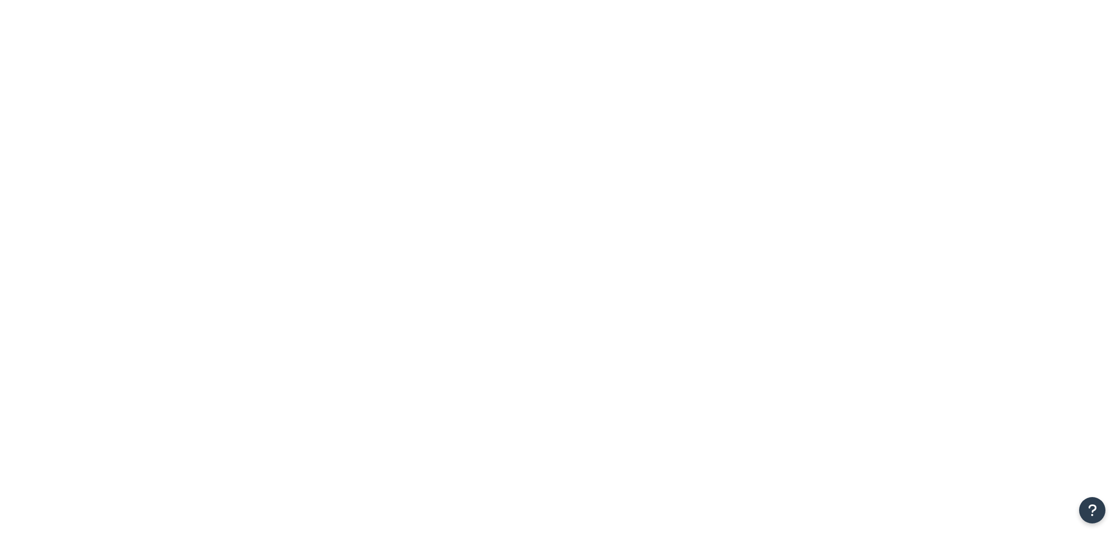
select select "SHIPPING_GROUP"
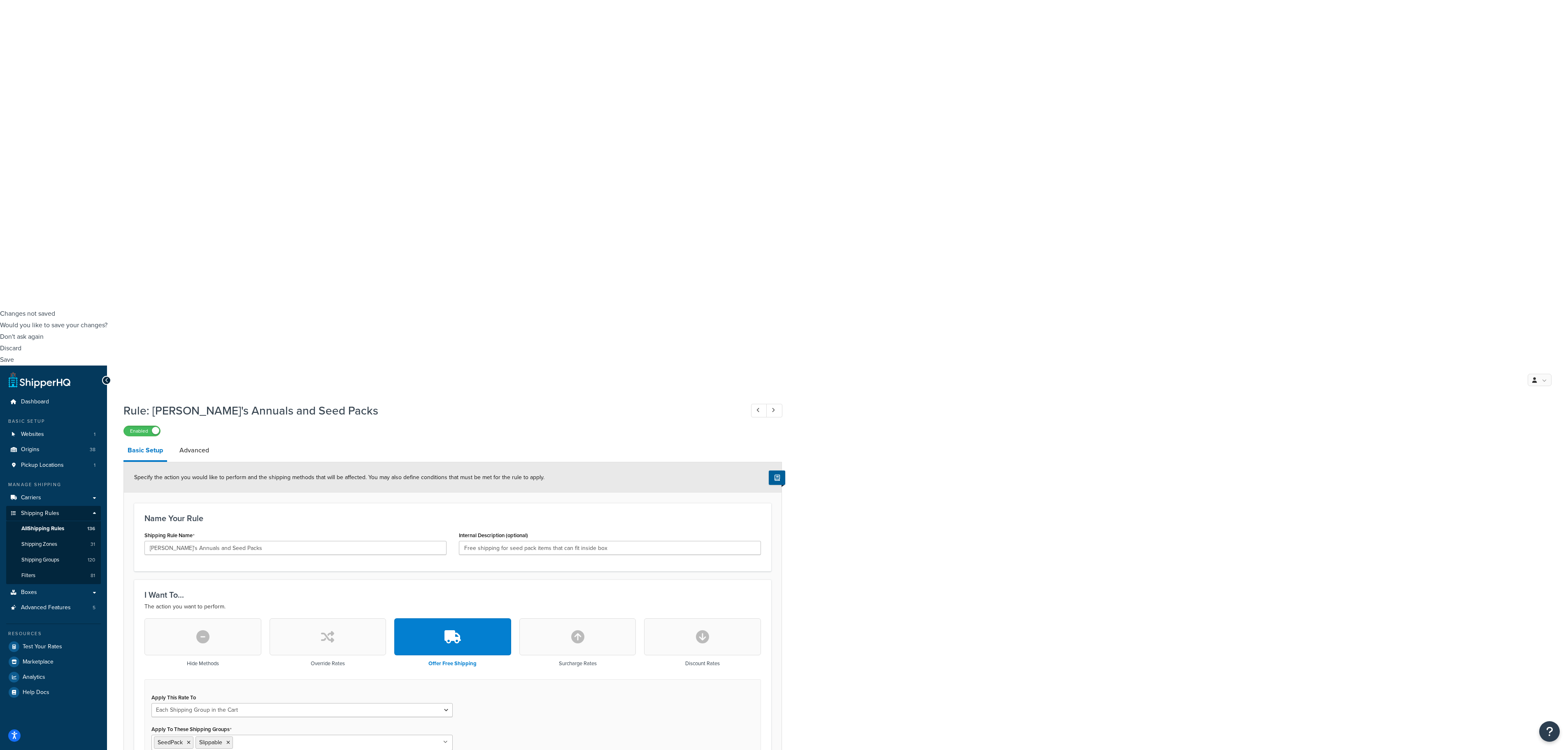
scroll to position [103, 0]
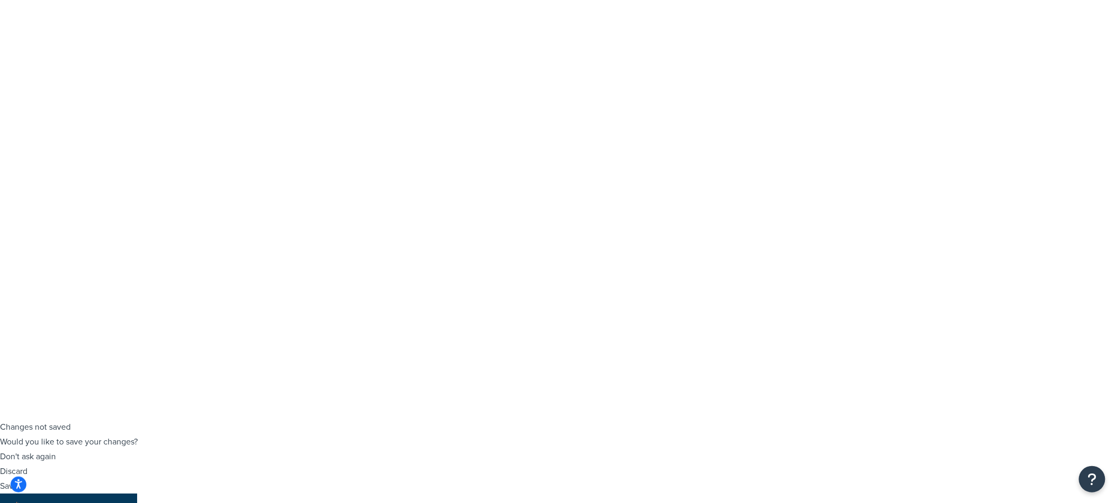
scroll to position [117, 0]
drag, startPoint x: 58, startPoint y: 248, endPoint x: 655, endPoint y: 25, distance: 637.8
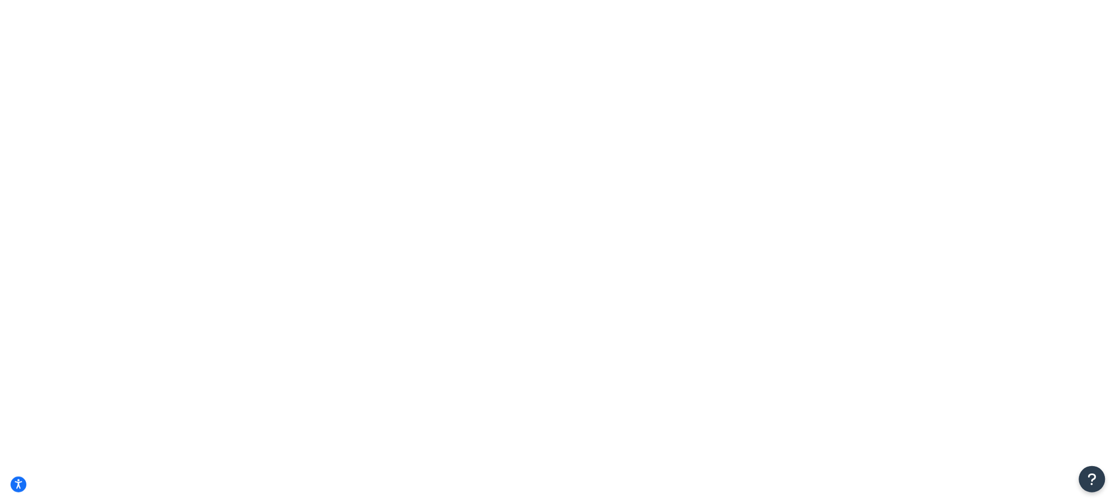
drag, startPoint x: 175, startPoint y: 113, endPoint x: 175, endPoint y: 119, distance: 5.3
select select "SHIPPING_GROUP"
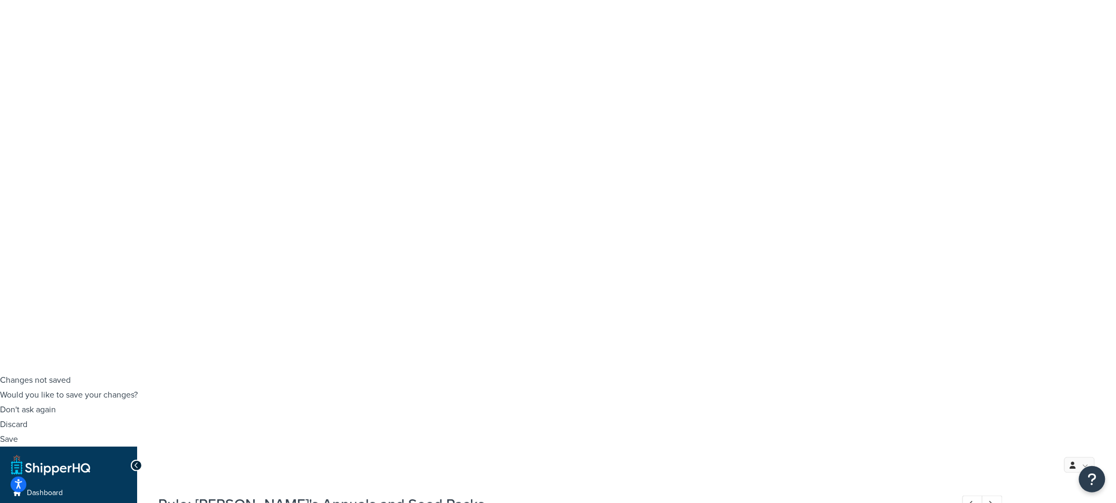
scroll to position [176, 0]
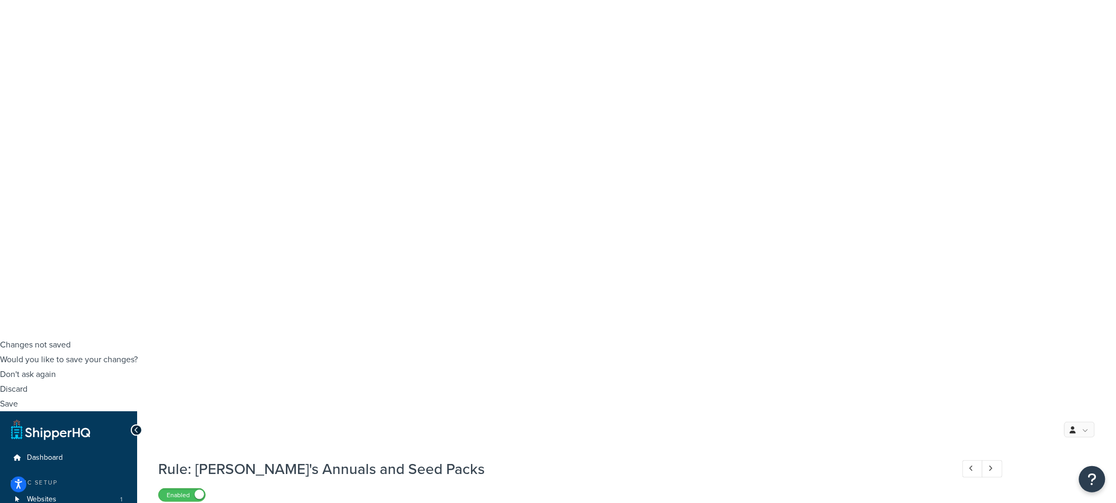
scroll to position [215, 0]
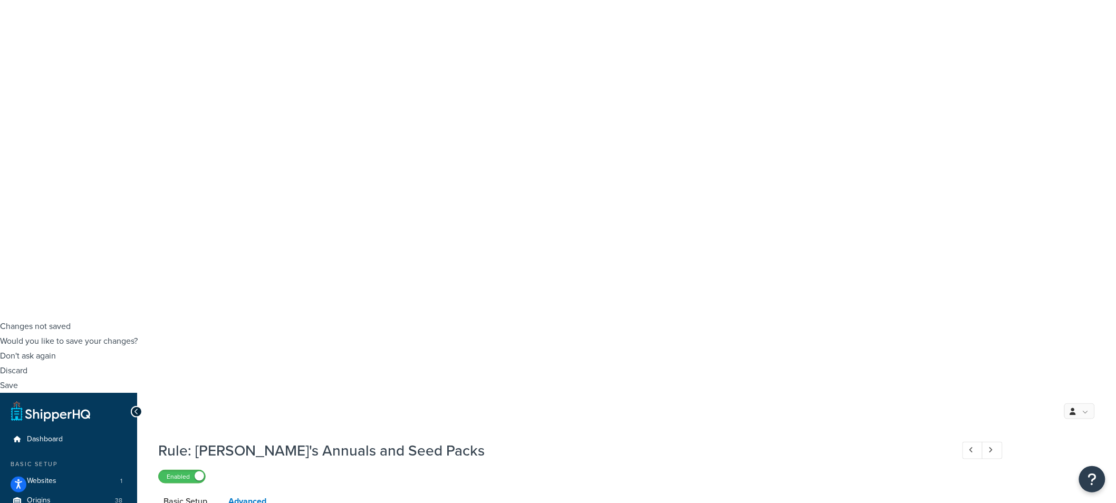
type input "https://shipperhq.com/ratesmgr/ratecalc"
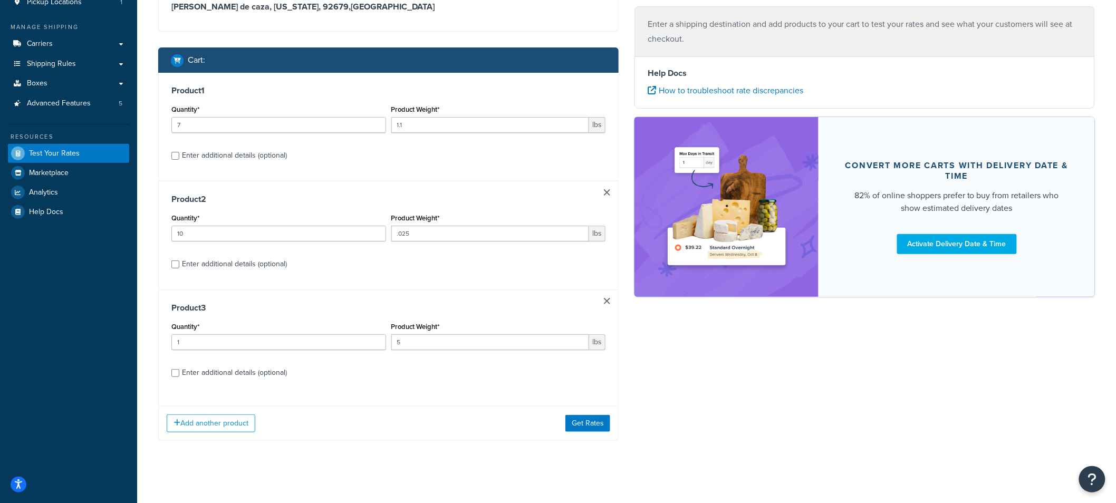
scroll to position [133, 0]
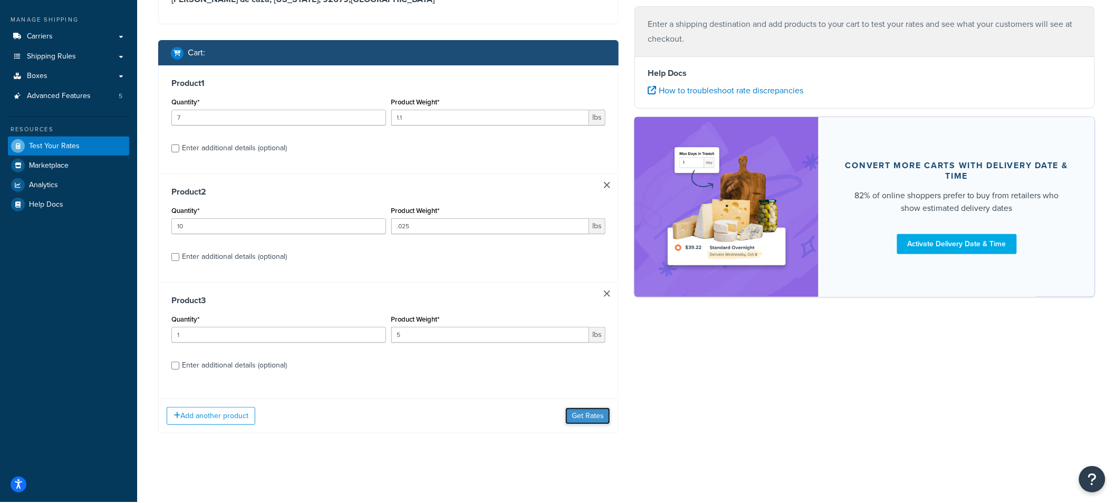
click at [580, 418] on button "Get Rates" at bounding box center [587, 416] width 45 height 17
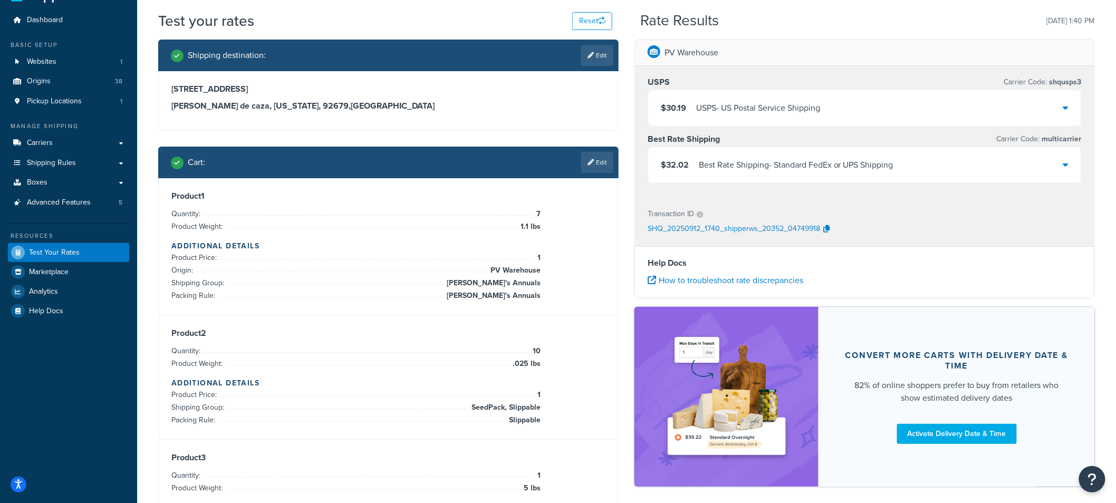
scroll to position [0, 0]
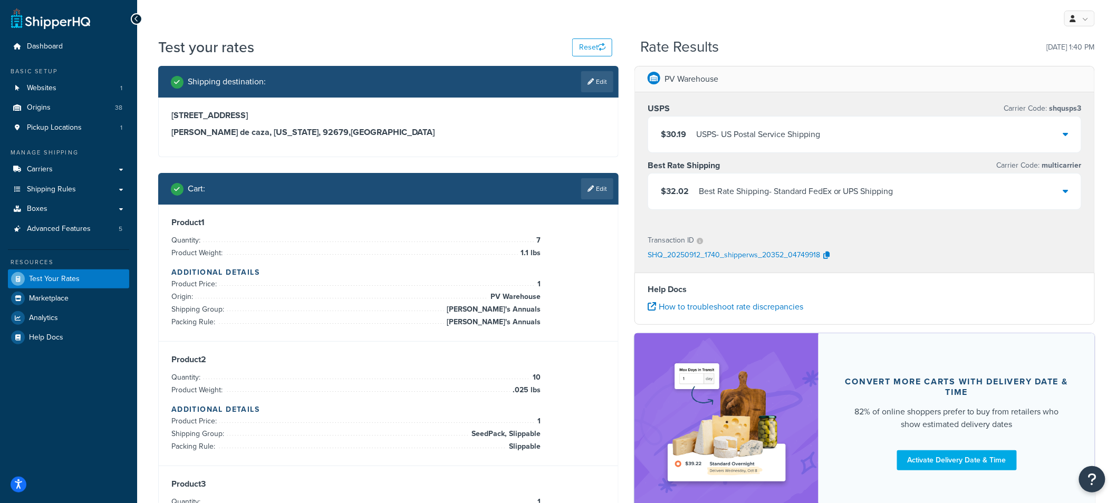
click at [1069, 192] on div "$32.02 Best Rate Shipping - Standard FedEx or UPS Shipping" at bounding box center [864, 191] width 433 height 36
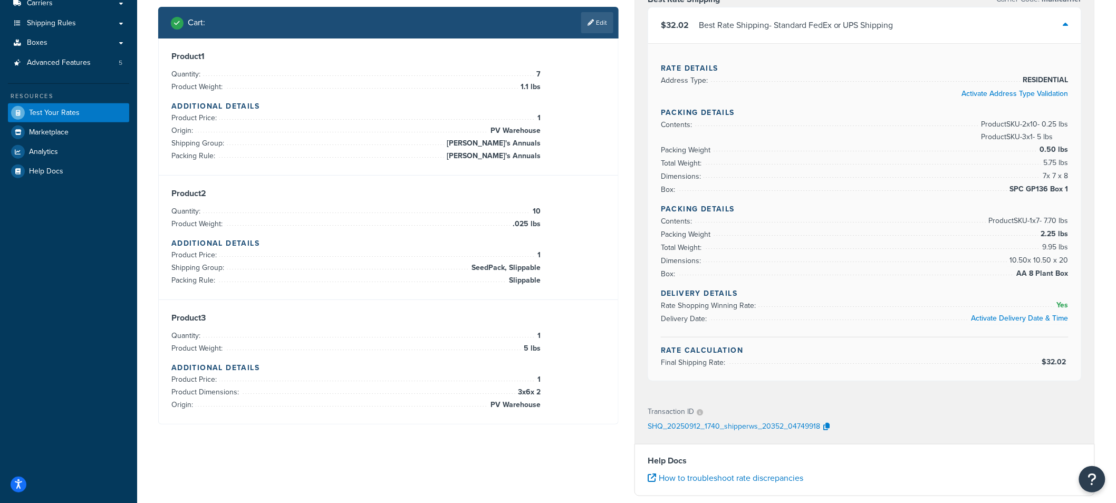
scroll to position [176, 0]
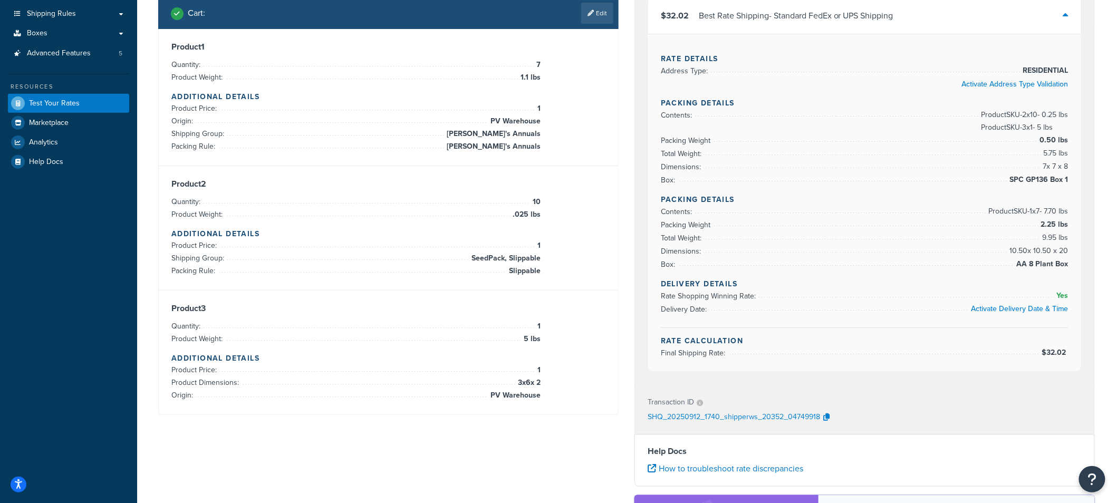
click at [452, 304] on h3 "Product 3" at bounding box center [388, 308] width 434 height 11
click at [530, 445] on div "Shipping destination : Edit 125 Clydesdale Ct. Cota de caza, California, 92679 …" at bounding box center [626, 287] width 952 height 795
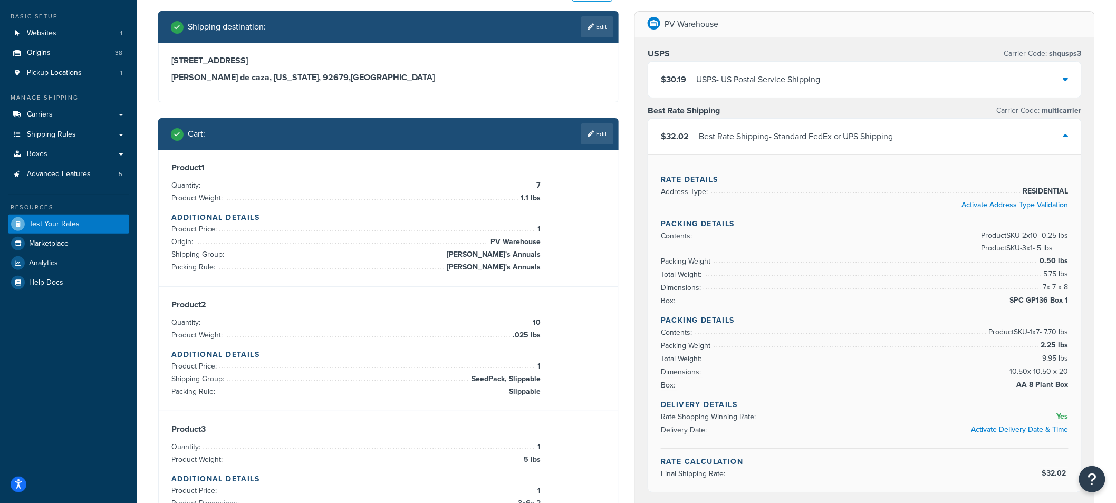
scroll to position [59, 0]
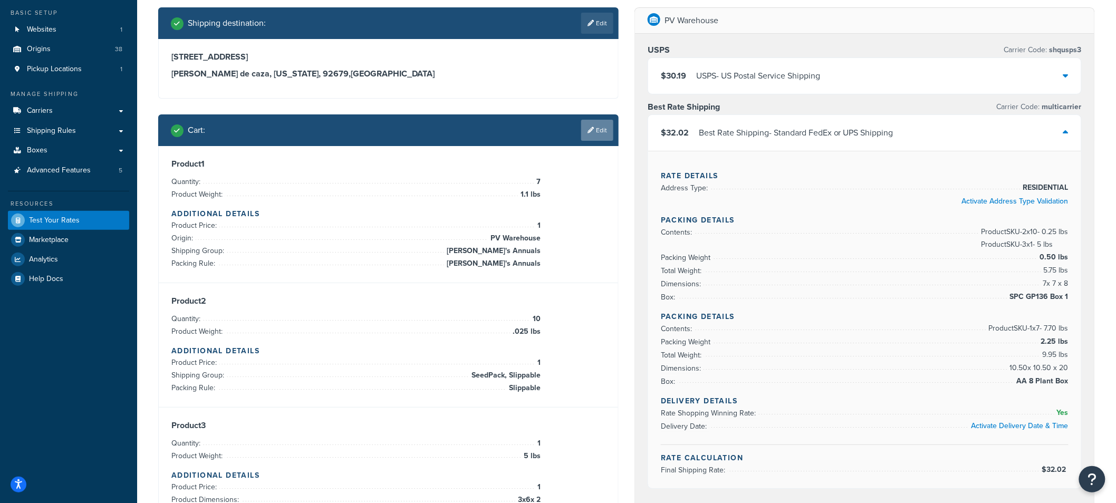
click at [602, 130] on link "Edit" at bounding box center [597, 130] width 32 height 21
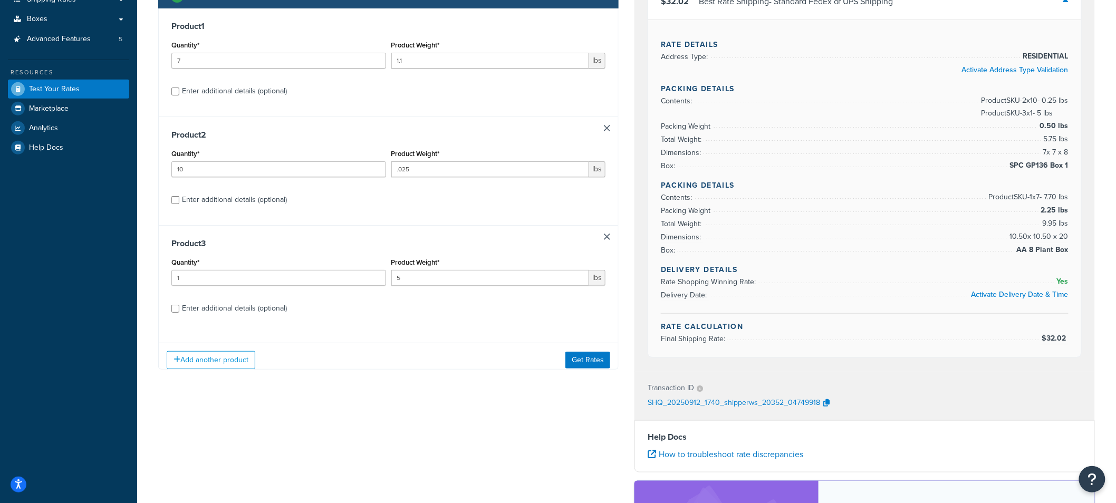
scroll to position [234, 0]
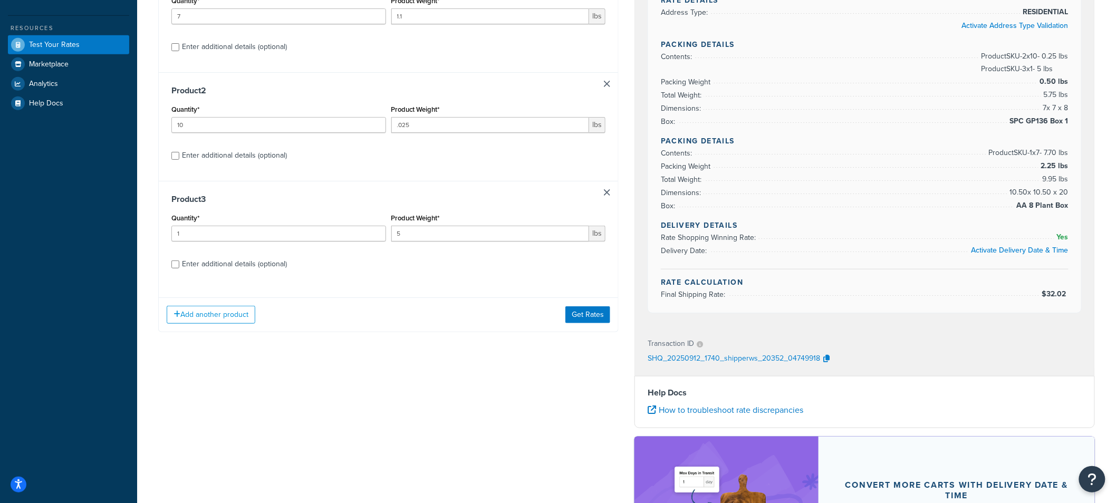
click at [607, 193] on link at bounding box center [607, 192] width 6 height 6
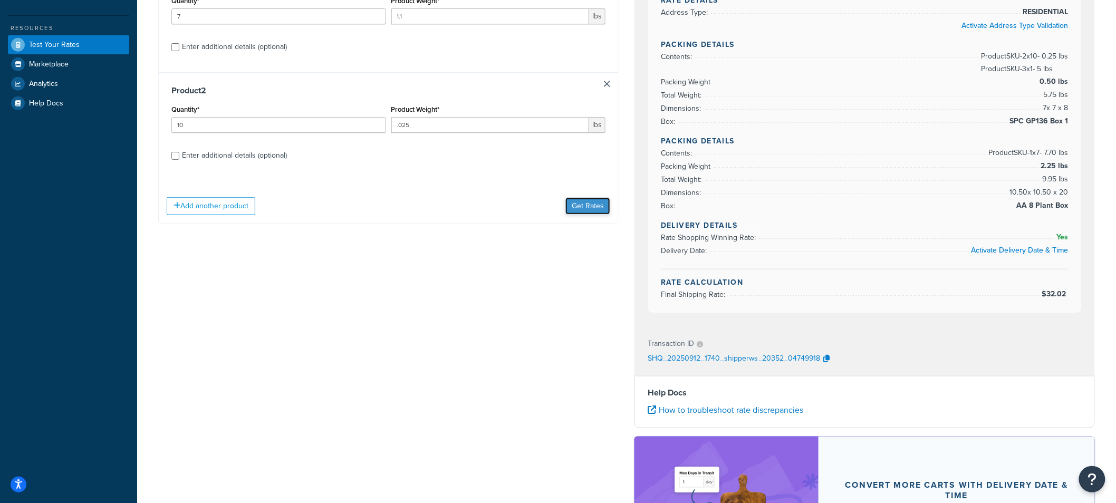
click at [585, 204] on button "Get Rates" at bounding box center [587, 206] width 45 height 17
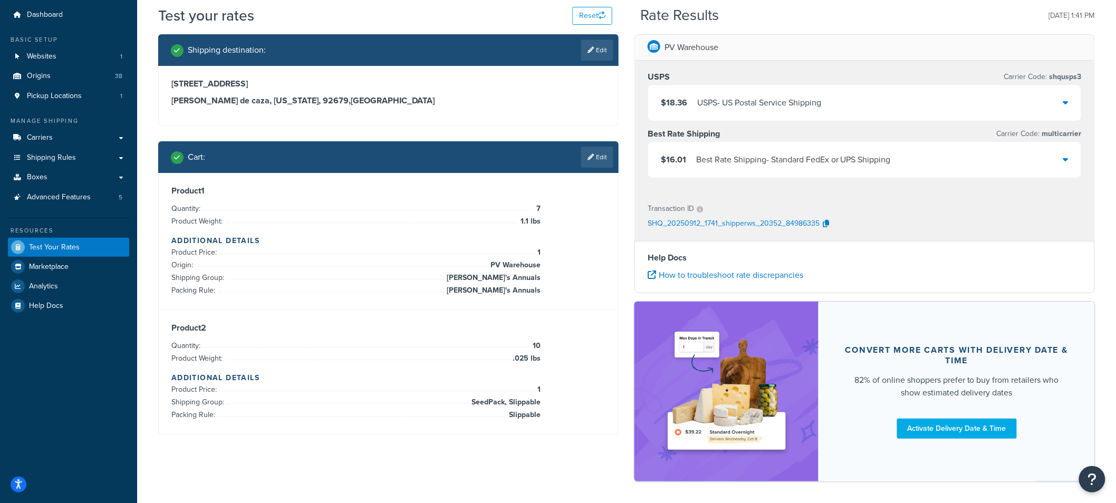
scroll to position [74, 0]
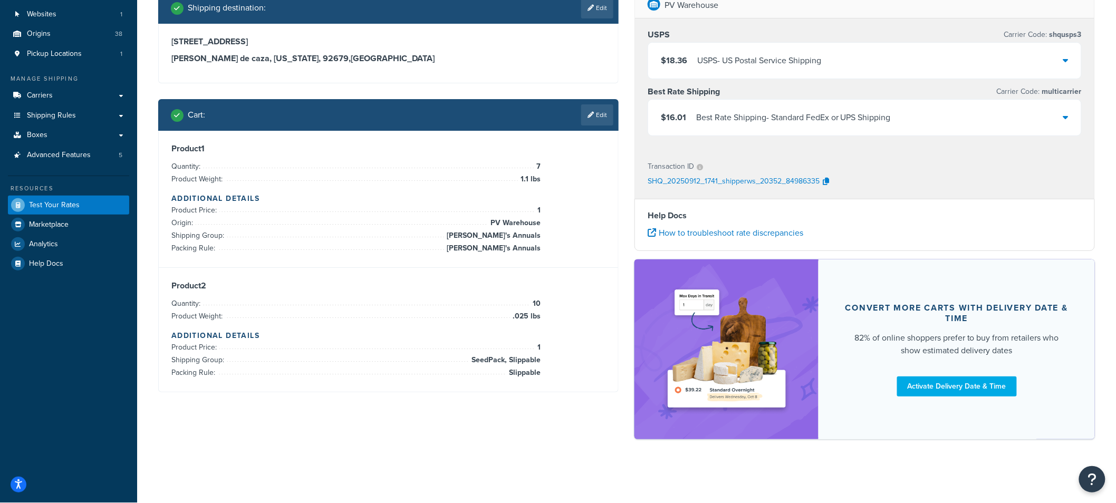
click at [1067, 116] on icon at bounding box center [1065, 117] width 5 height 8
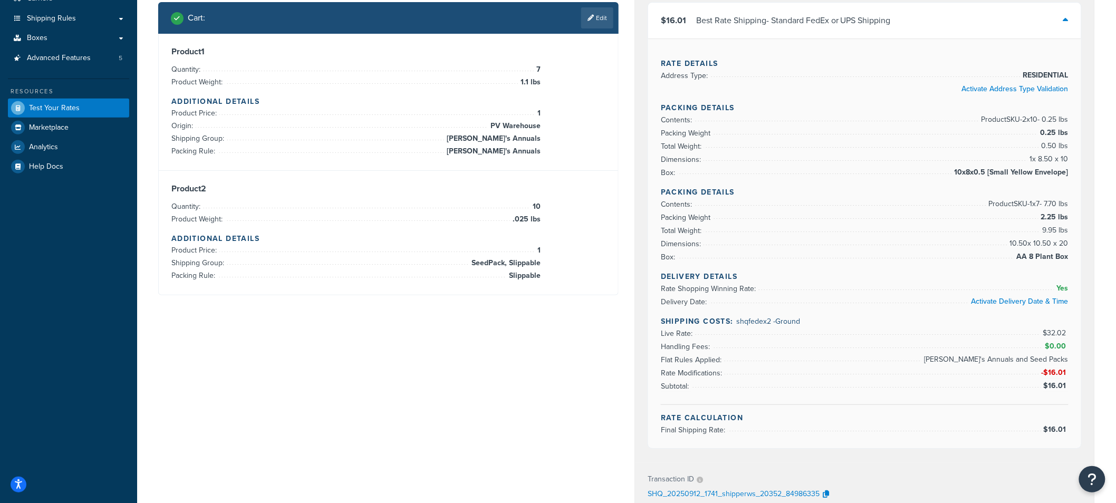
scroll to position [176, 0]
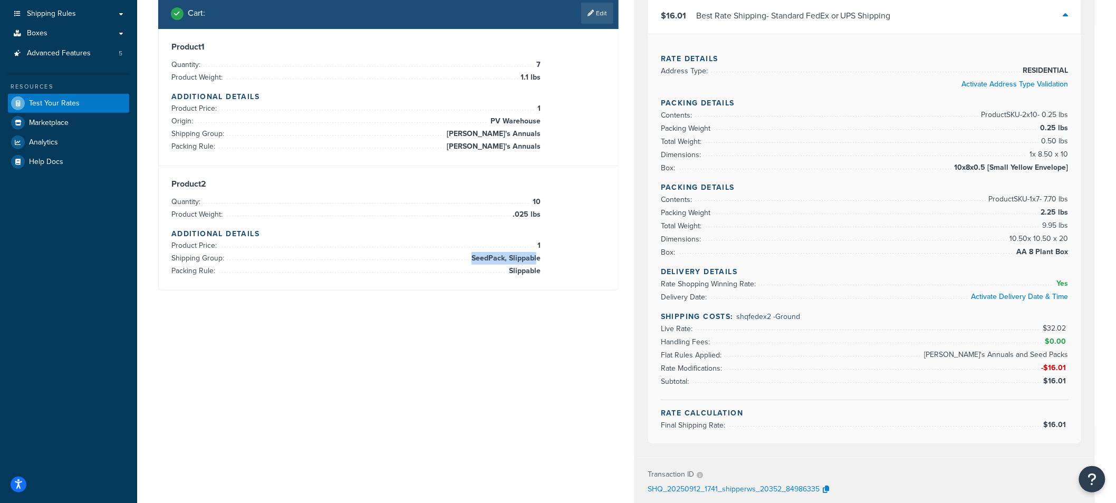
drag, startPoint x: 471, startPoint y: 257, endPoint x: 538, endPoint y: 259, distance: 66.5
click at [538, 259] on span "SeedPack, Slippable" at bounding box center [505, 258] width 72 height 13
click at [458, 309] on div "Shipping destination : Edit 125 Clydesdale Ct. Cota de caza, California, 92679 …" at bounding box center [626, 323] width 952 height 867
click at [597, 17] on link "Edit" at bounding box center [597, 13] width 32 height 21
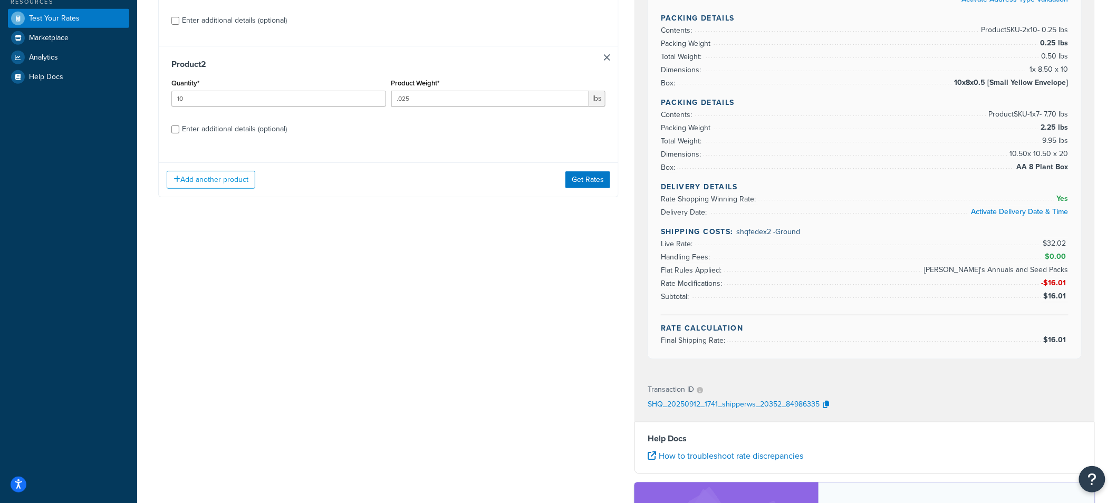
scroll to position [117, 0]
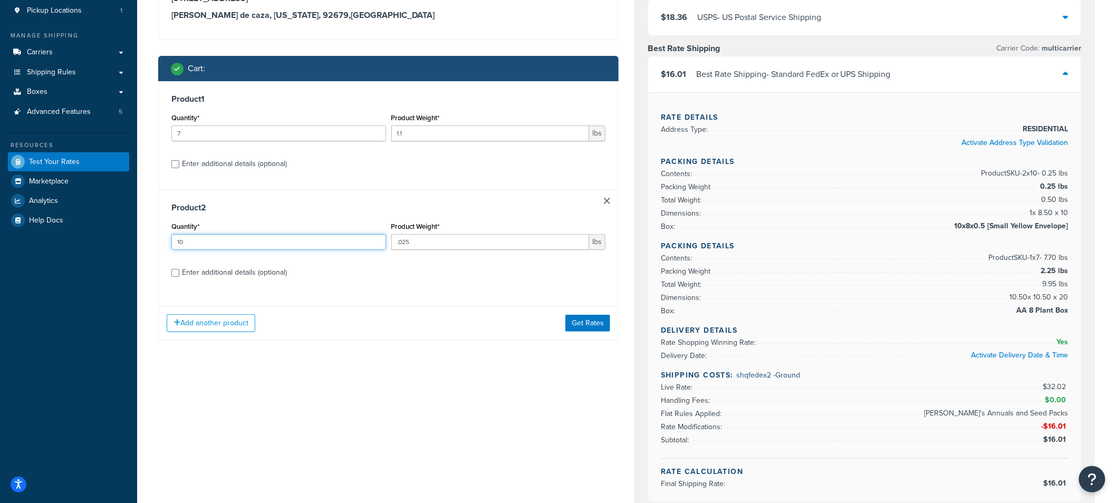
drag, startPoint x: 339, startPoint y: 244, endPoint x: 350, endPoint y: 246, distance: 10.9
click at [340, 244] on input "10" at bounding box center [278, 242] width 215 height 16
click at [375, 246] on input "9" at bounding box center [278, 242] width 215 height 16
click at [375, 246] on input "8" at bounding box center [278, 242] width 215 height 16
click at [375, 246] on input "7" at bounding box center [278, 242] width 215 height 16
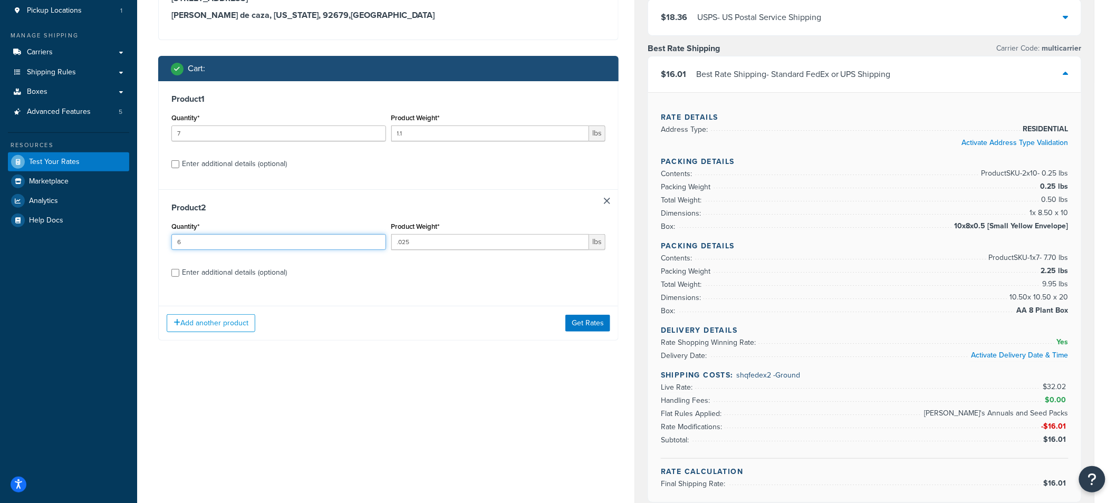
click at [375, 246] on input "6" at bounding box center [278, 242] width 215 height 16
click at [375, 246] on input "5" at bounding box center [278, 242] width 215 height 16
click at [375, 246] on input "4" at bounding box center [278, 242] width 215 height 16
click at [375, 246] on input "3" at bounding box center [278, 242] width 215 height 16
type input "2"
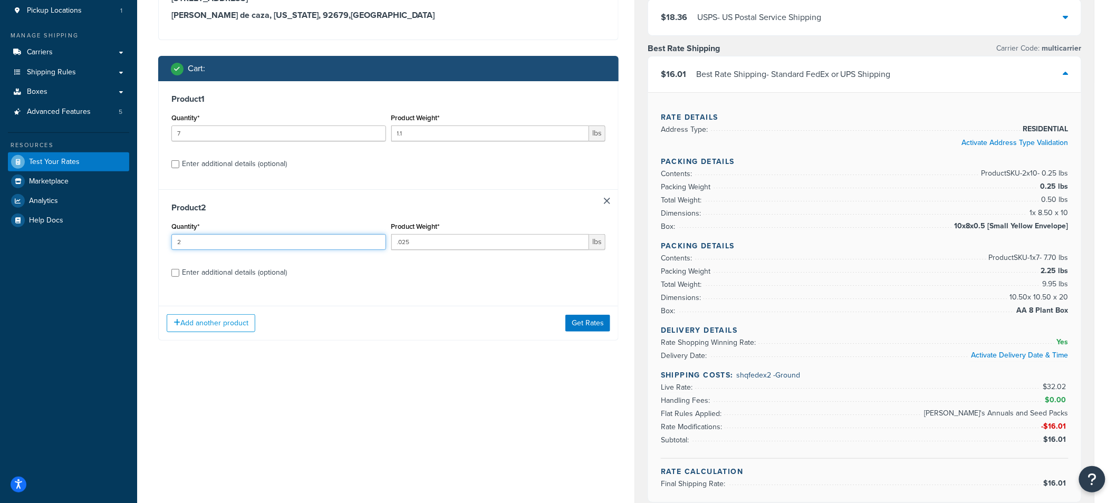
click at [375, 246] on input "2" at bounding box center [278, 242] width 215 height 16
drag, startPoint x: 405, startPoint y: 276, endPoint x: 457, endPoint y: 289, distance: 53.8
click at [407, 276] on label "Enter additional details (optional)" at bounding box center [393, 271] width 423 height 17
click at [179, 276] on input "Enter additional details (optional)" at bounding box center [175, 273] width 8 height 8
checkbox input "true"
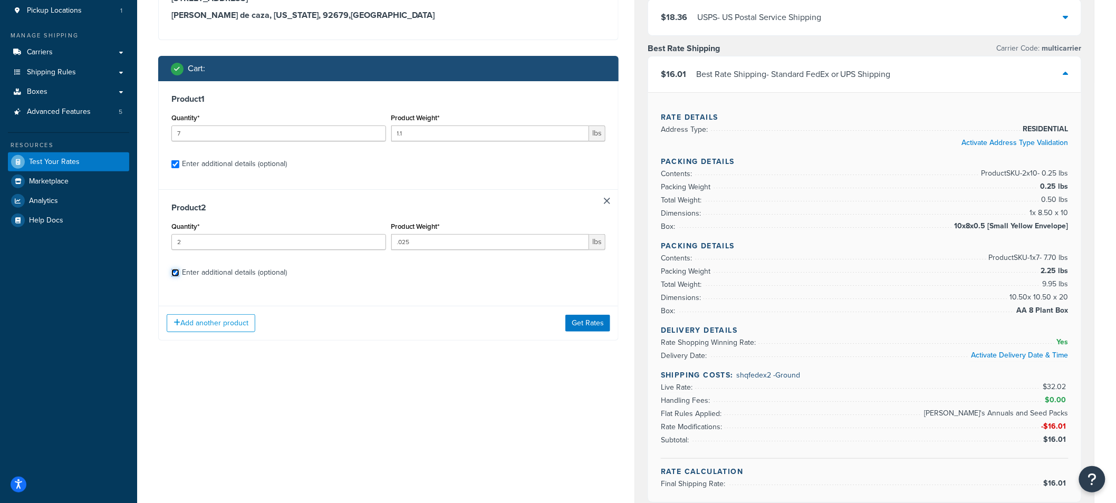
checkbox input "true"
select select "84863"
select select "23050"
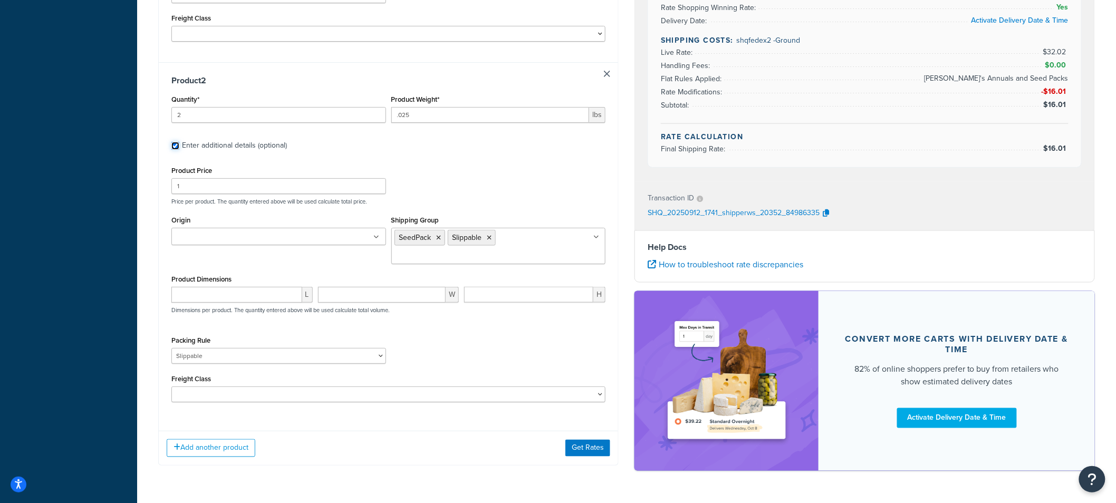
scroll to position [497, 0]
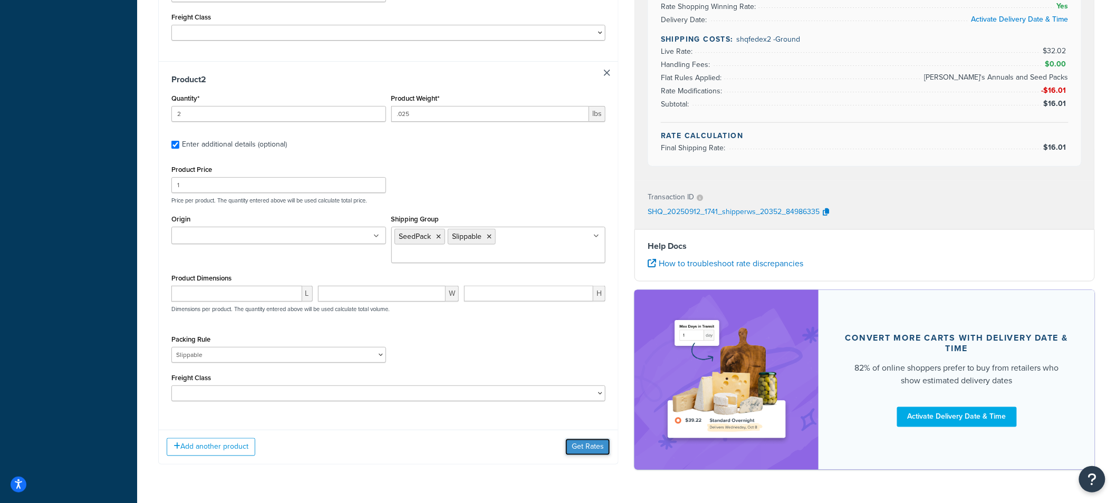
click at [585, 439] on button "Get Rates" at bounding box center [587, 447] width 45 height 17
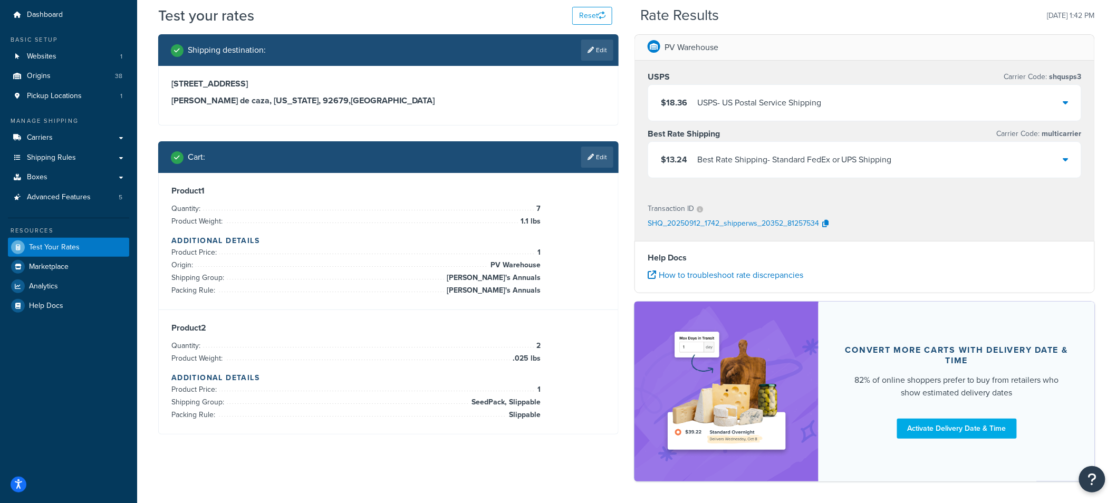
scroll to position [74, 0]
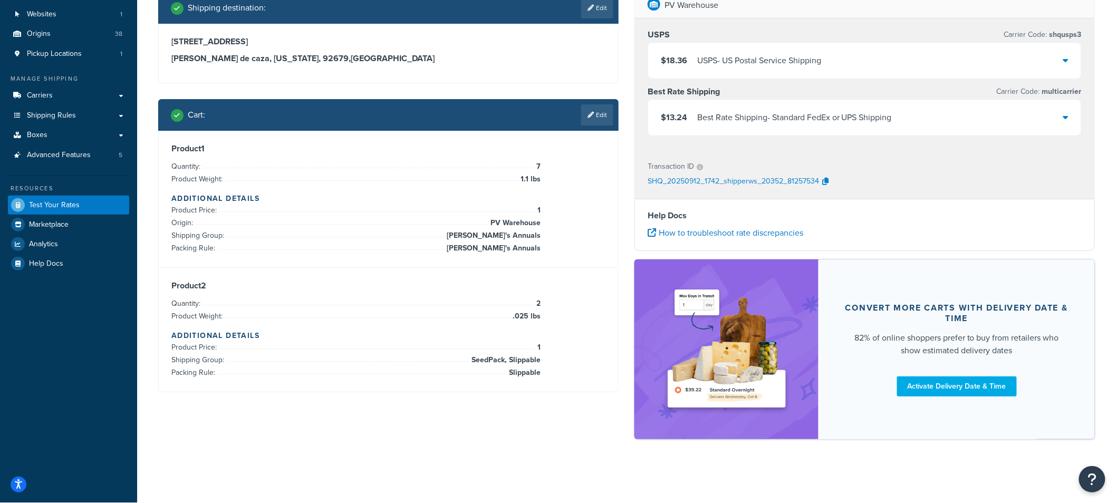
click at [1063, 119] on icon at bounding box center [1065, 117] width 5 height 8
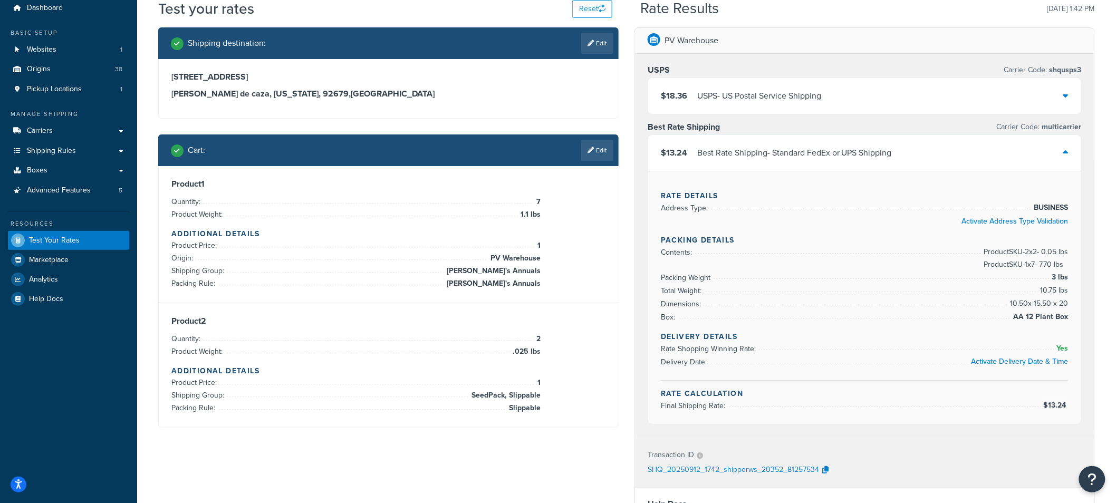
scroll to position [34, 0]
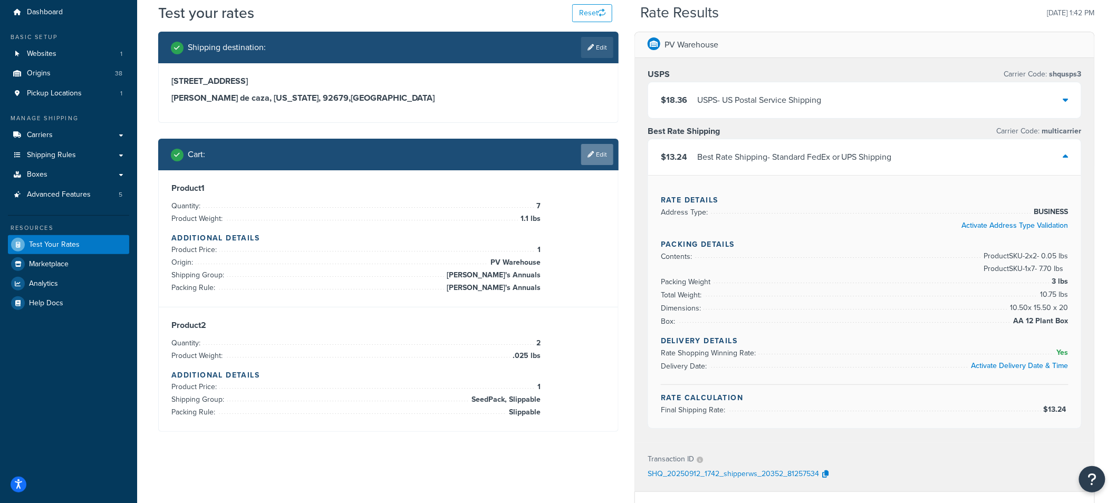
click at [589, 156] on icon at bounding box center [590, 154] width 6 height 6
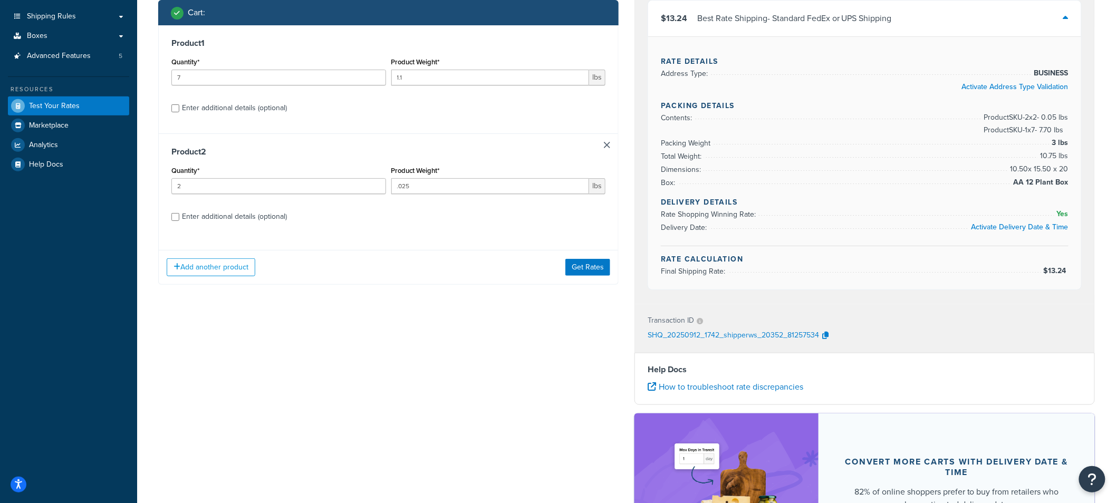
scroll to position [210, 0]
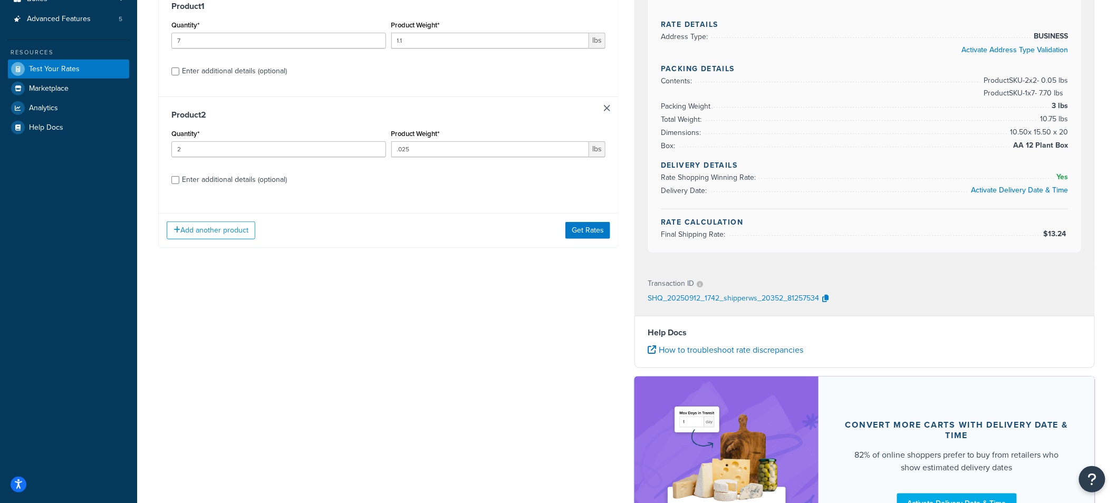
click at [608, 107] on link at bounding box center [607, 108] width 6 height 6
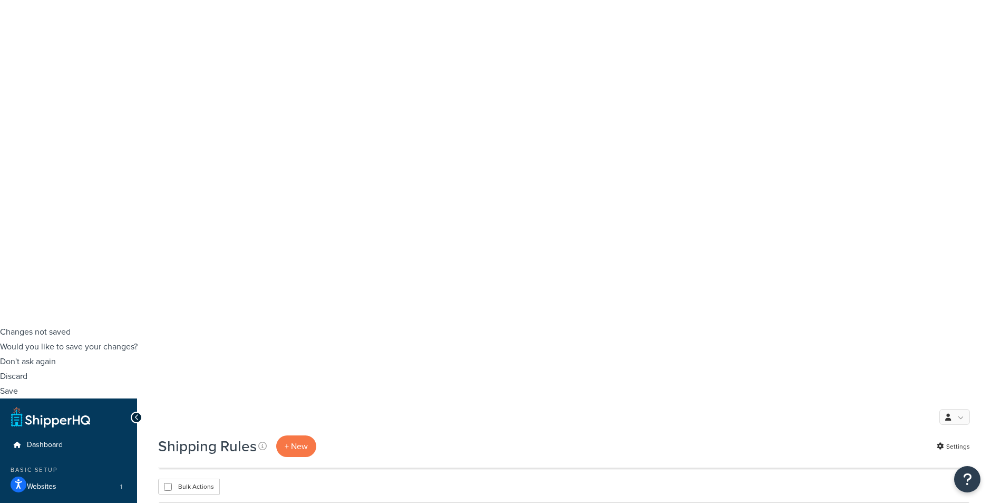
scroll to position [176, 0]
type input "[PERSON_NAME]'s"
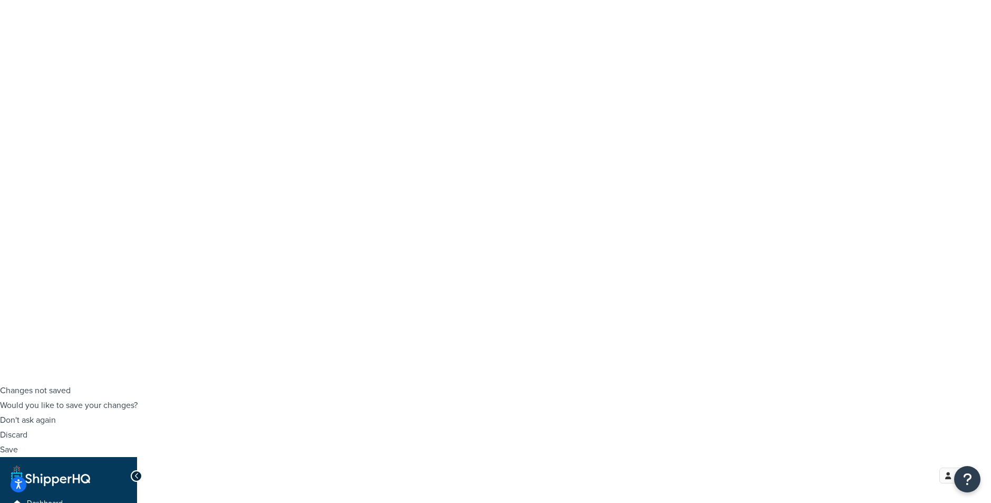
scroll to position [117, 0]
drag, startPoint x: 620, startPoint y: 123, endPoint x: 710, endPoint y: 124, distance: 89.7
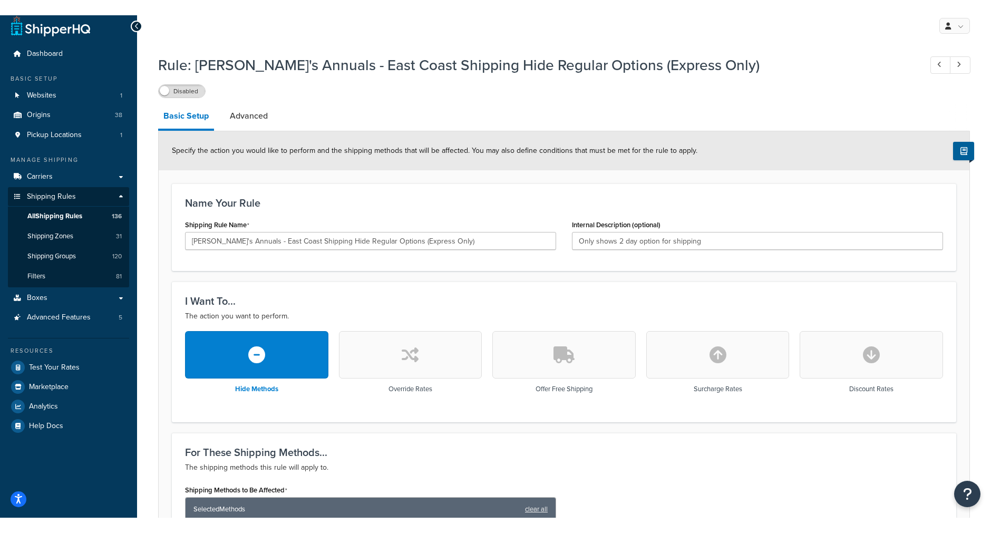
scroll to position [586, 0]
